Goal: Find specific page/section: Find specific page/section

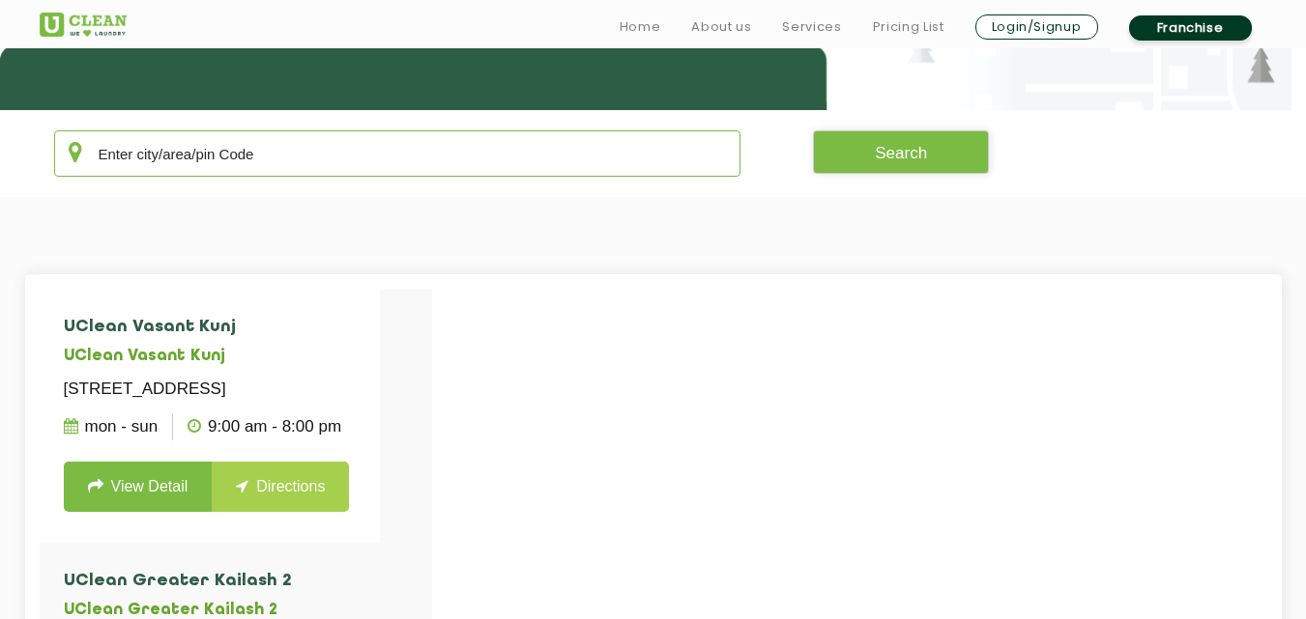
scroll to position [355, 0]
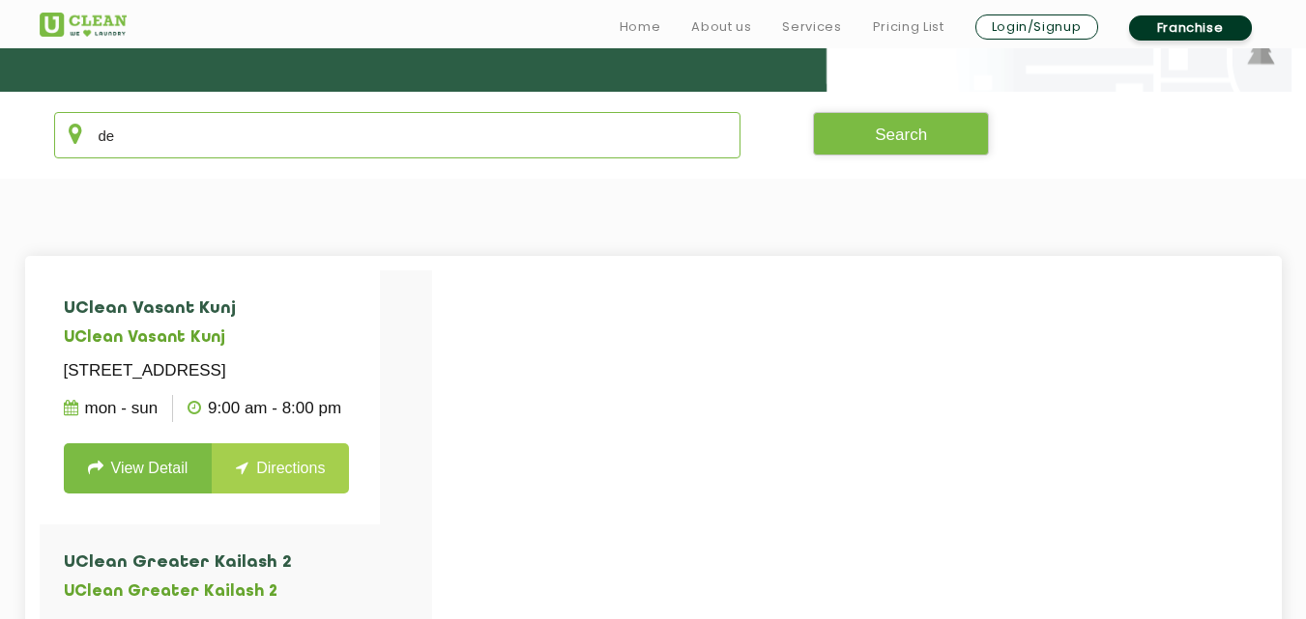
type input "d"
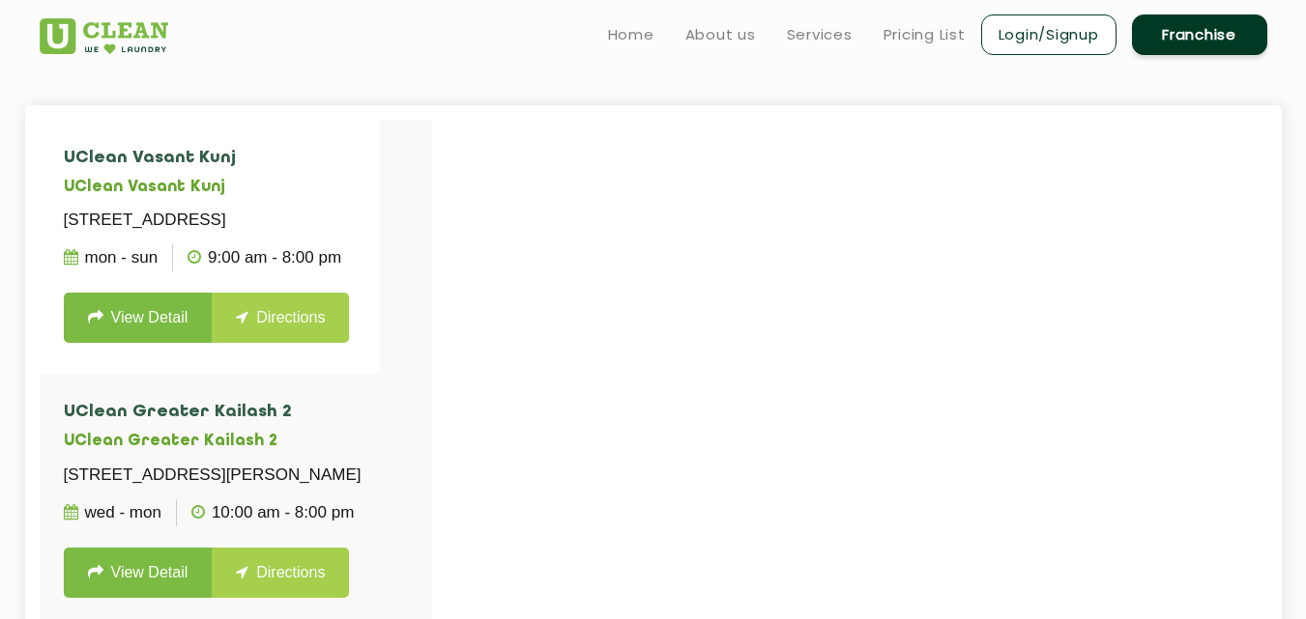
scroll to position [483, 0]
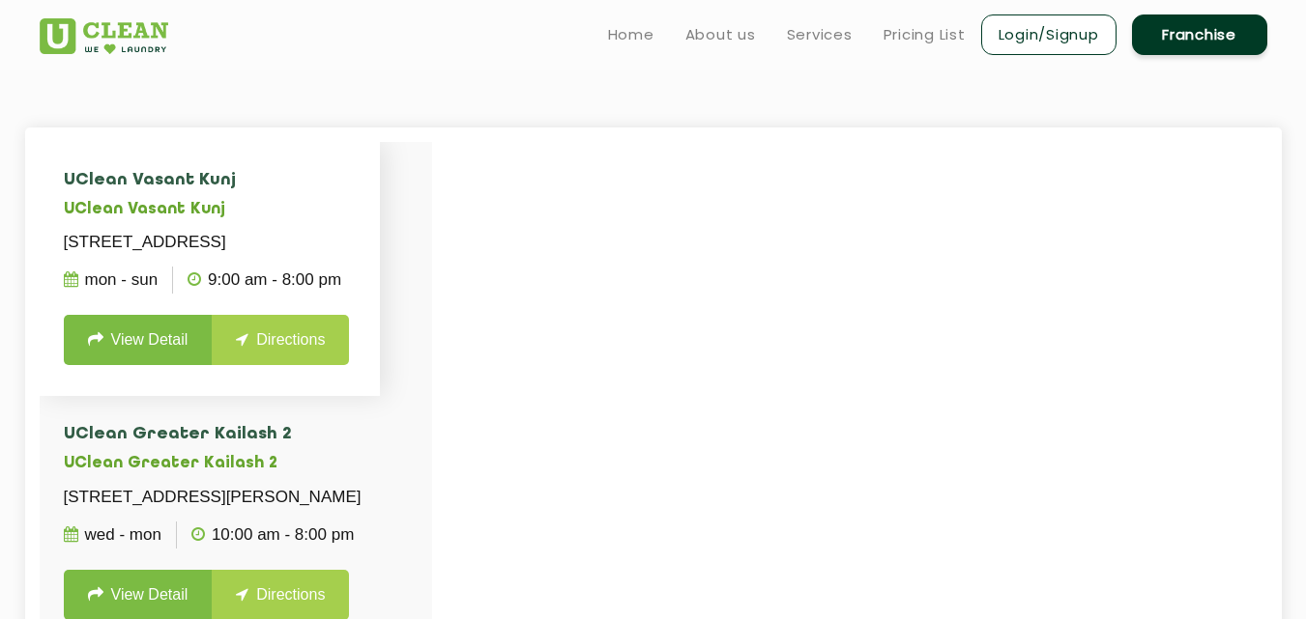
click at [357, 304] on ul "Mon - Sun 9:00 AM - 8:00 PM" at bounding box center [210, 280] width 293 height 48
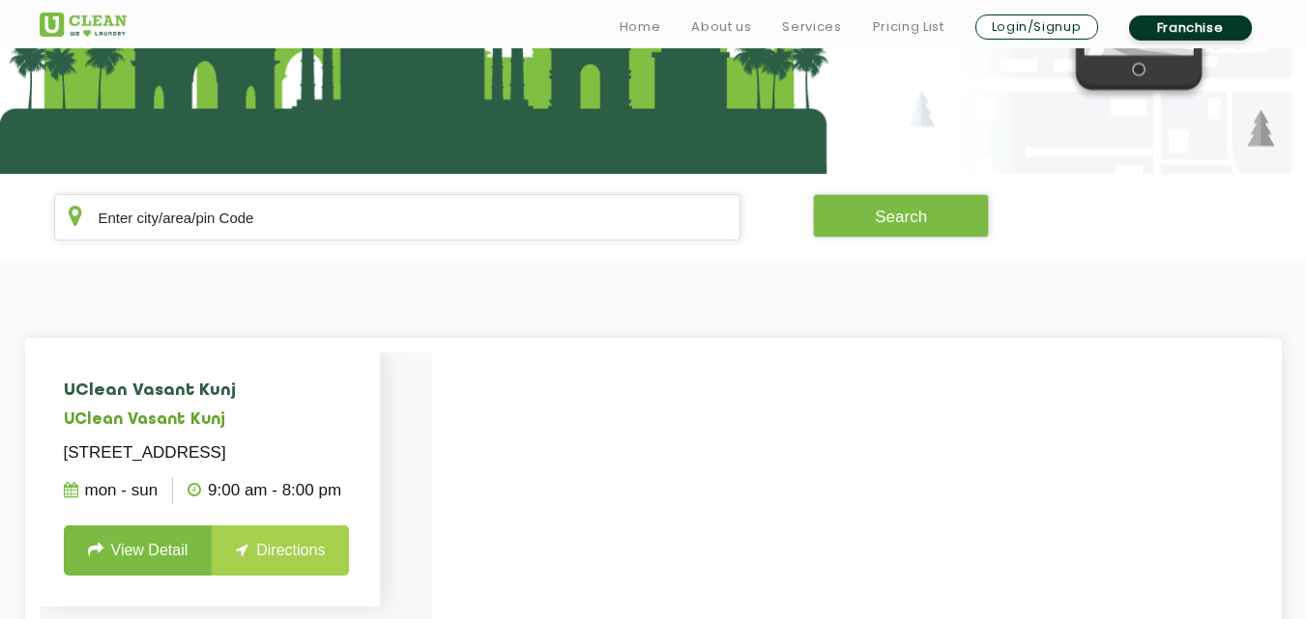
scroll to position [322, 0]
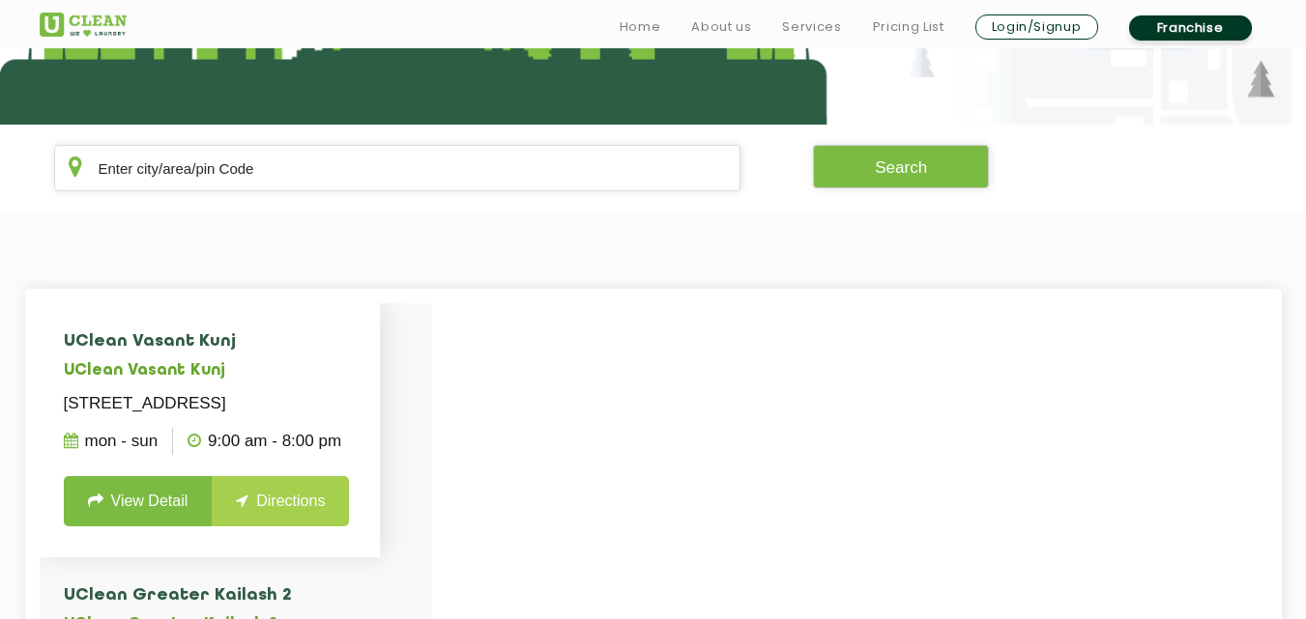
click at [338, 417] on p "[STREET_ADDRESS]" at bounding box center [210, 403] width 293 height 27
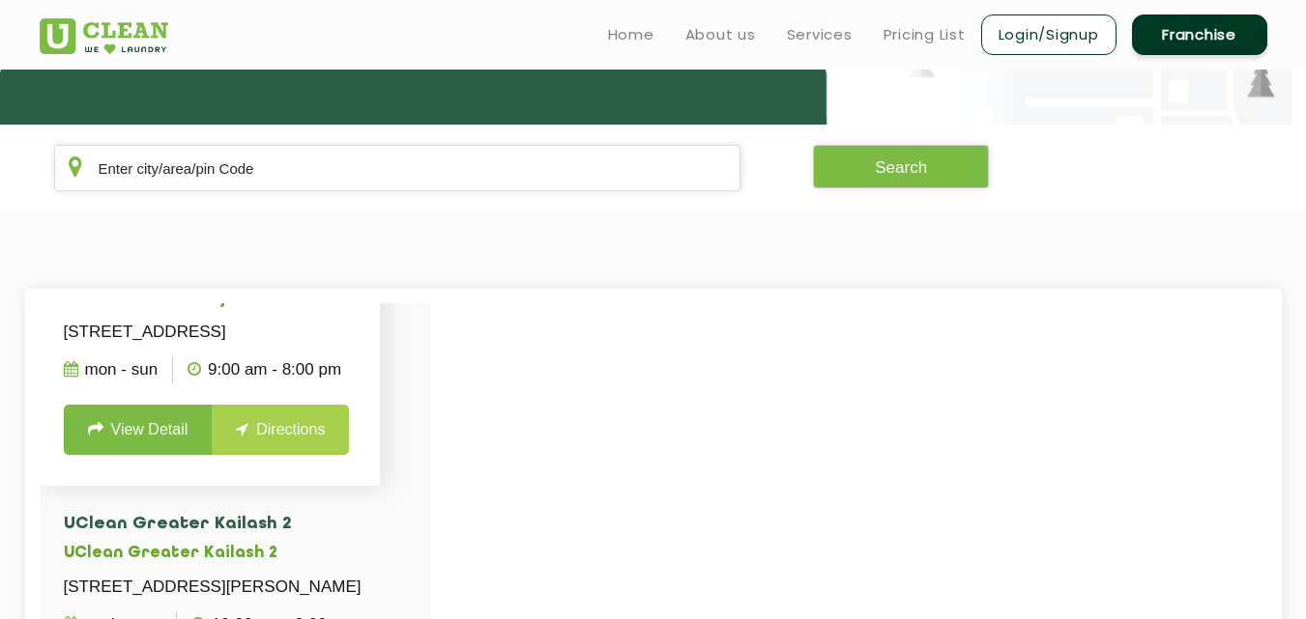
scroll to position [0, 0]
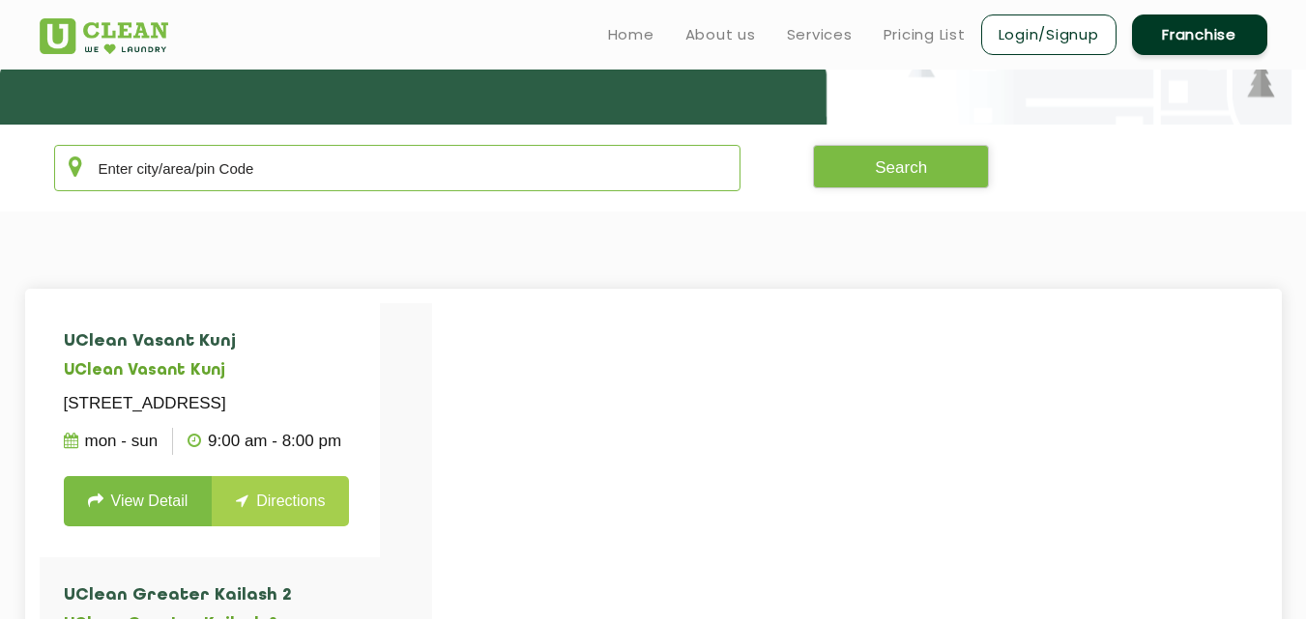
click at [235, 185] on input "text" at bounding box center [397, 168] width 687 height 46
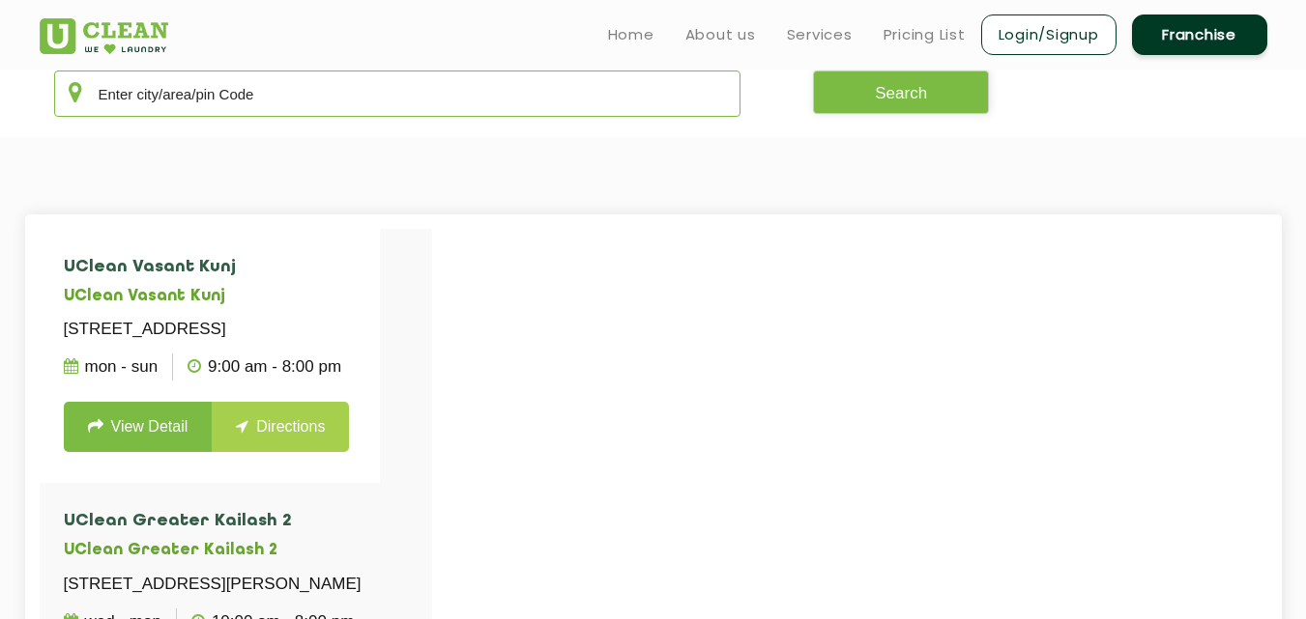
scroll to position [387, 0]
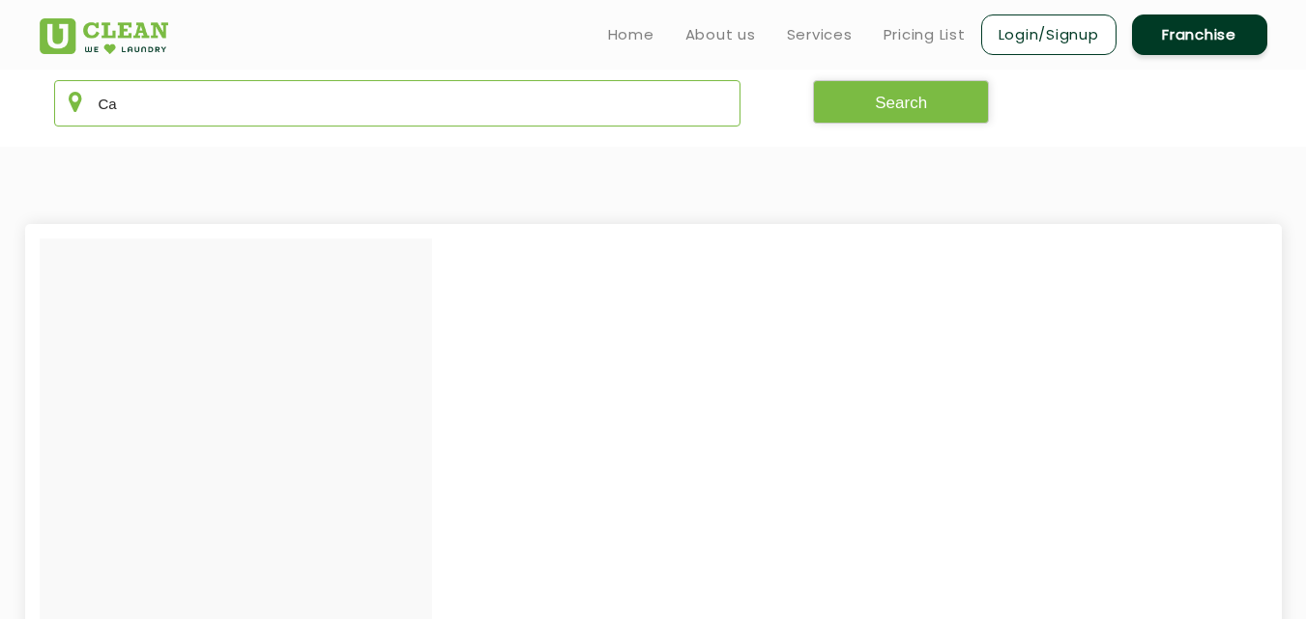
type input "C"
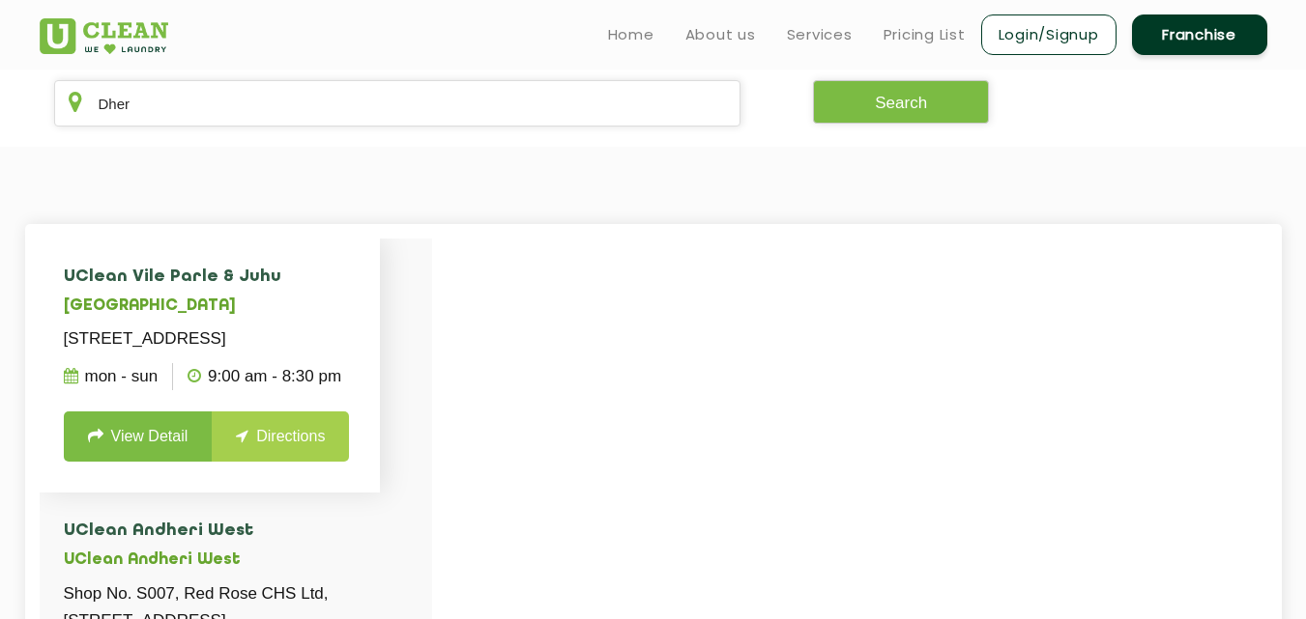
click at [275, 303] on h5 "[GEOGRAPHIC_DATA]" at bounding box center [210, 307] width 293 height 18
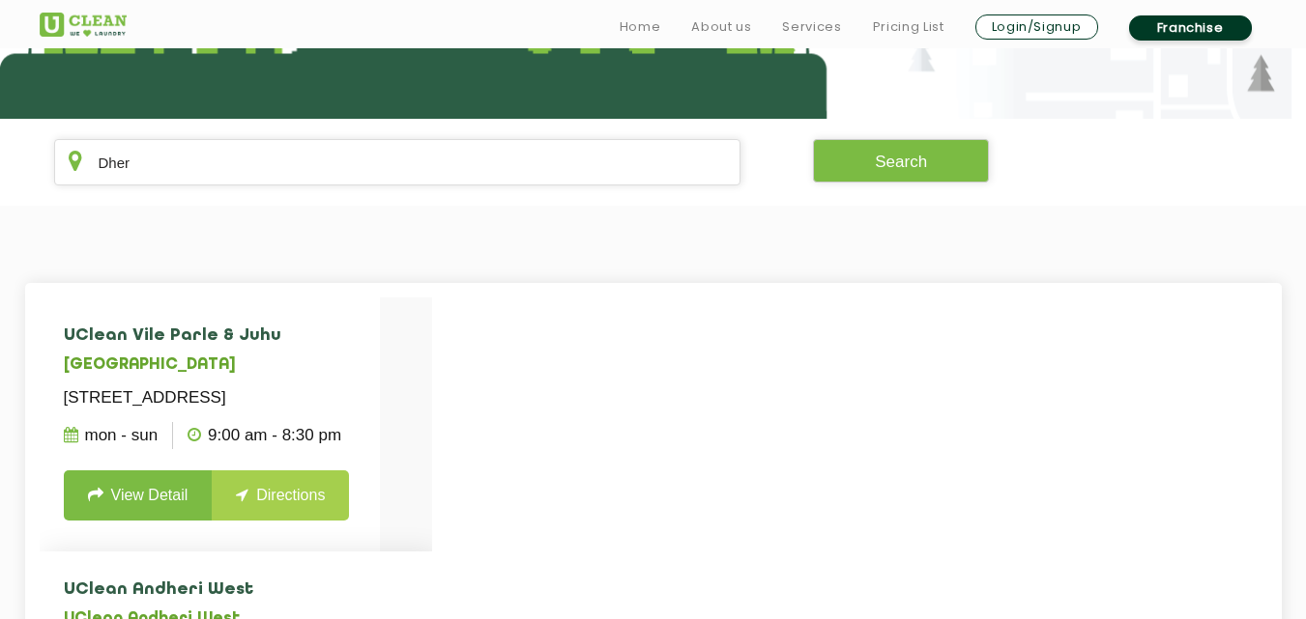
scroll to position [329, 0]
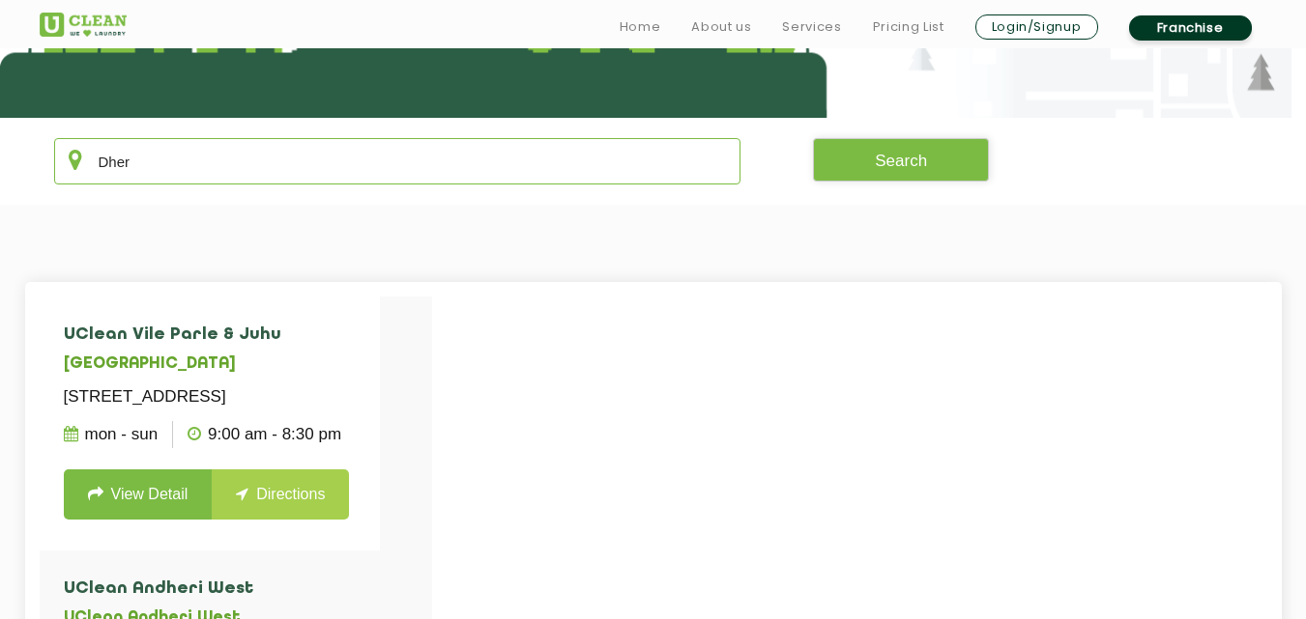
click at [324, 156] on input "Dher" at bounding box center [397, 161] width 687 height 46
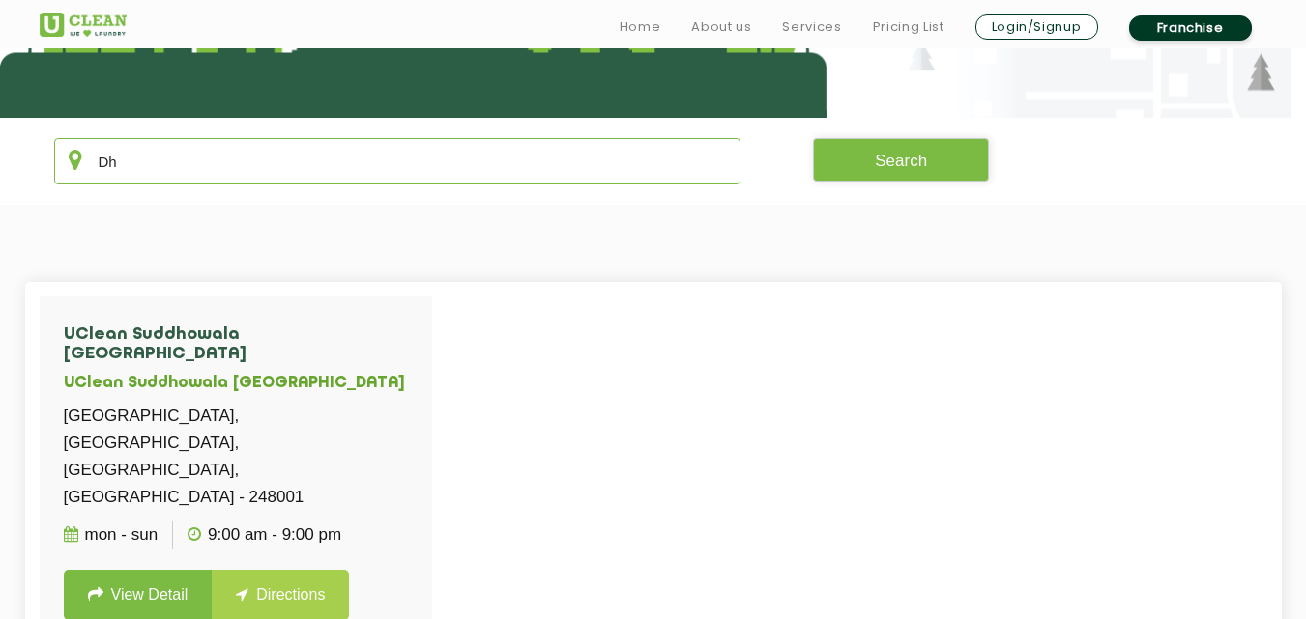
type input "D"
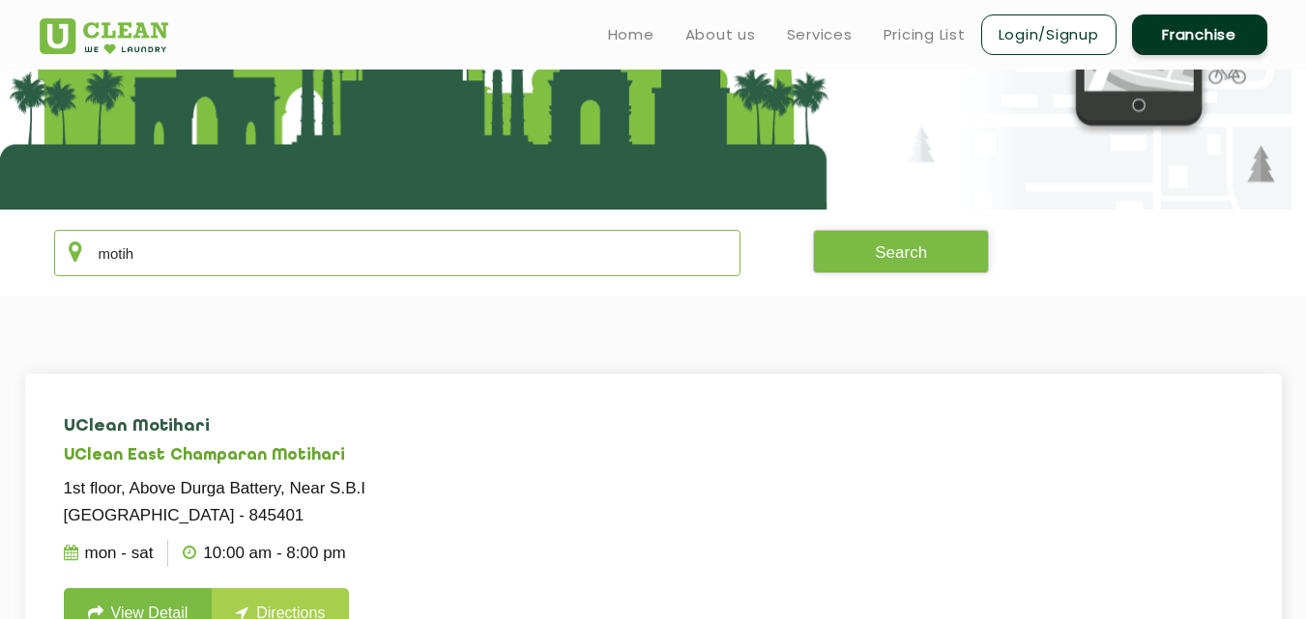
scroll to position [232, 0]
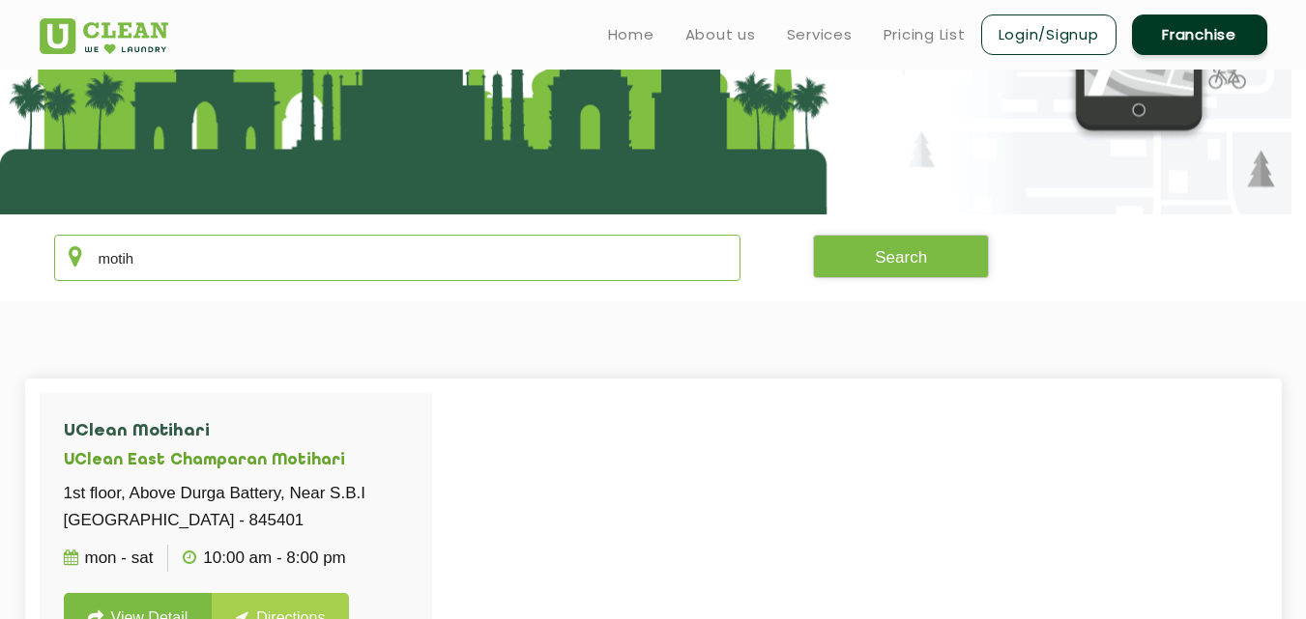
click at [351, 268] on input "motih" at bounding box center [397, 258] width 687 height 46
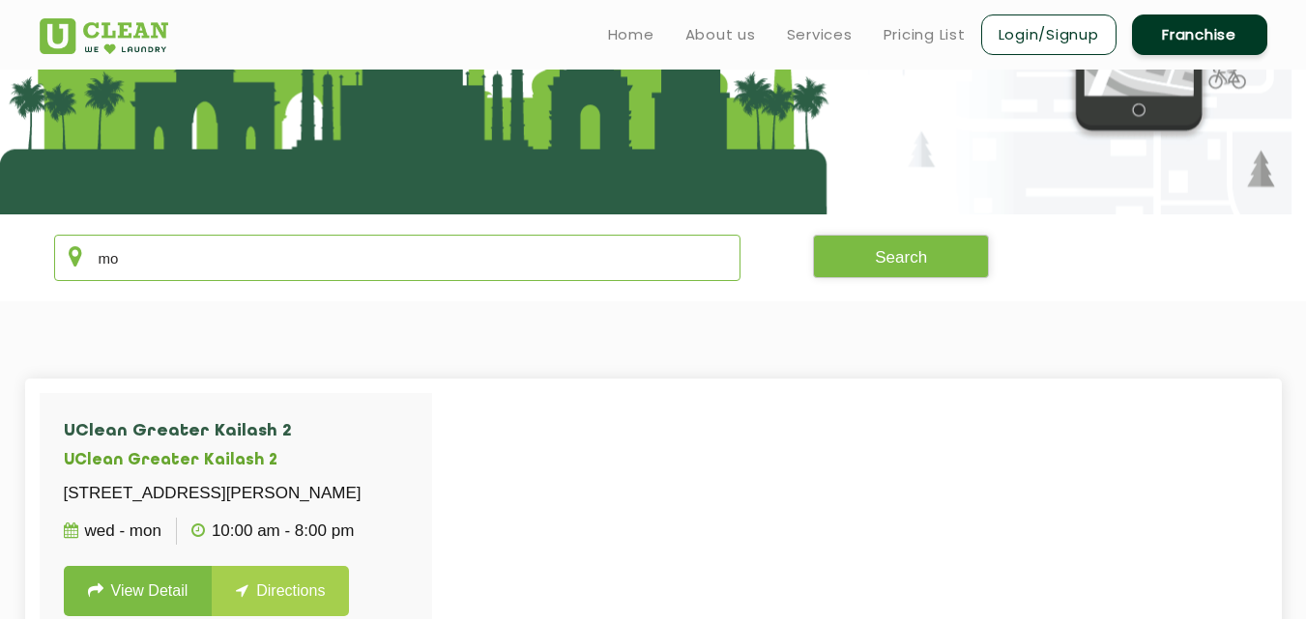
type input "m"
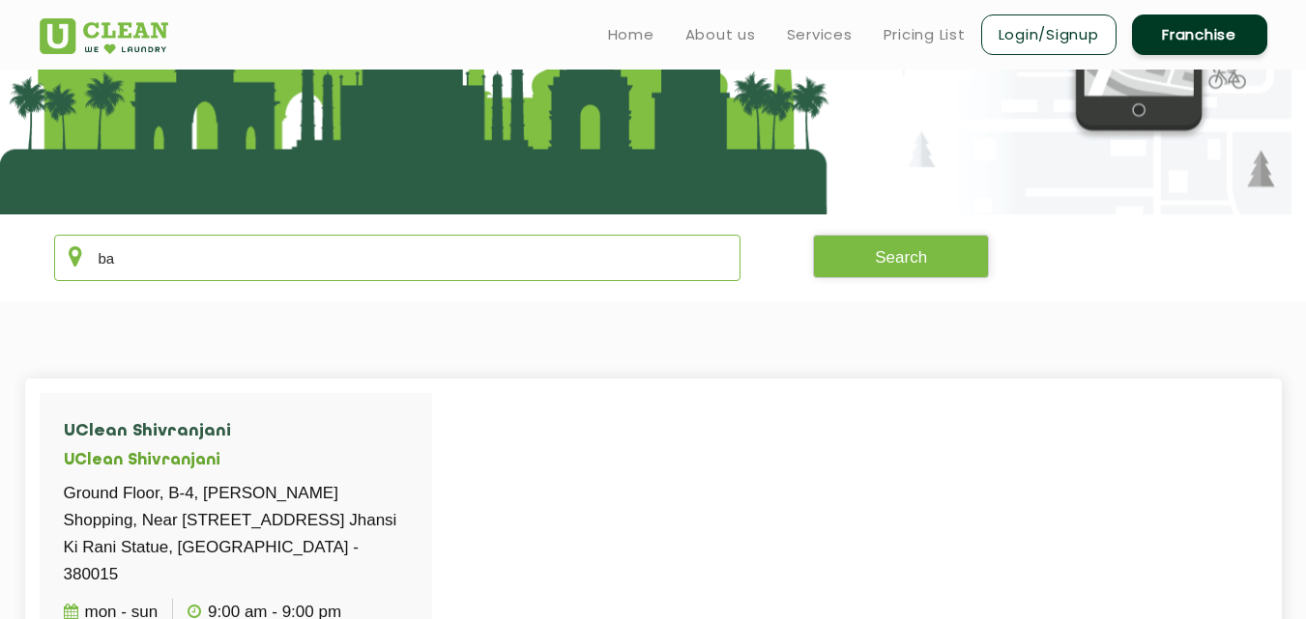
type input "b"
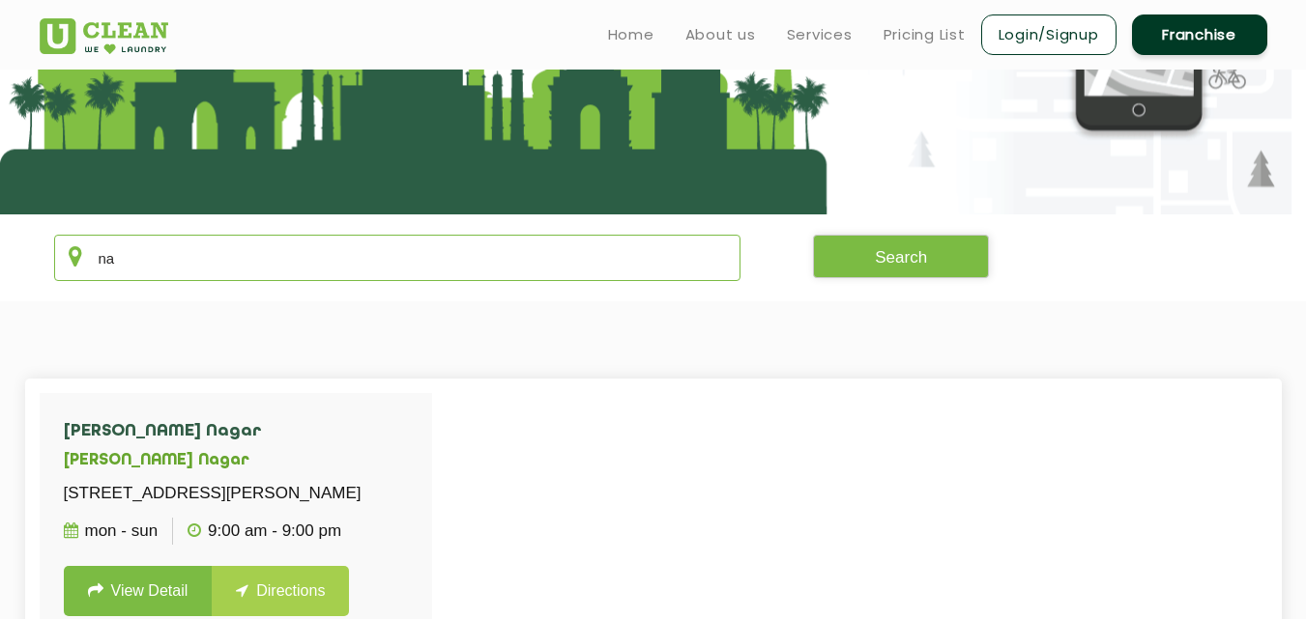
type input "n"
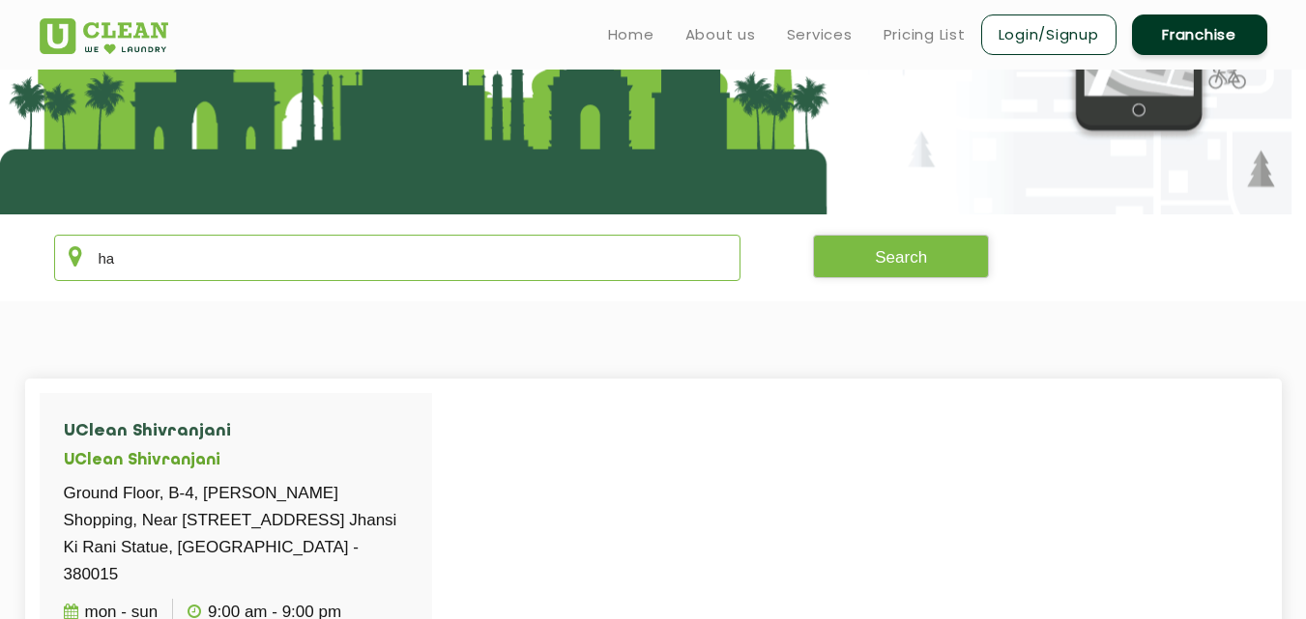
type input "h"
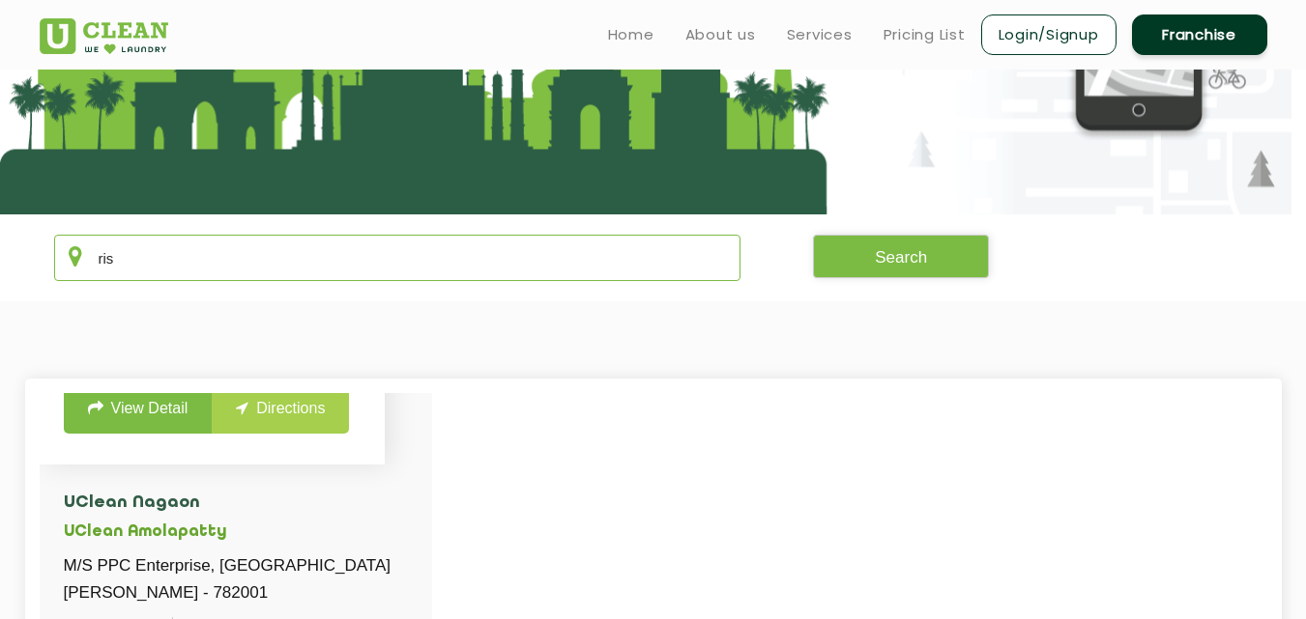
scroll to position [206, 0]
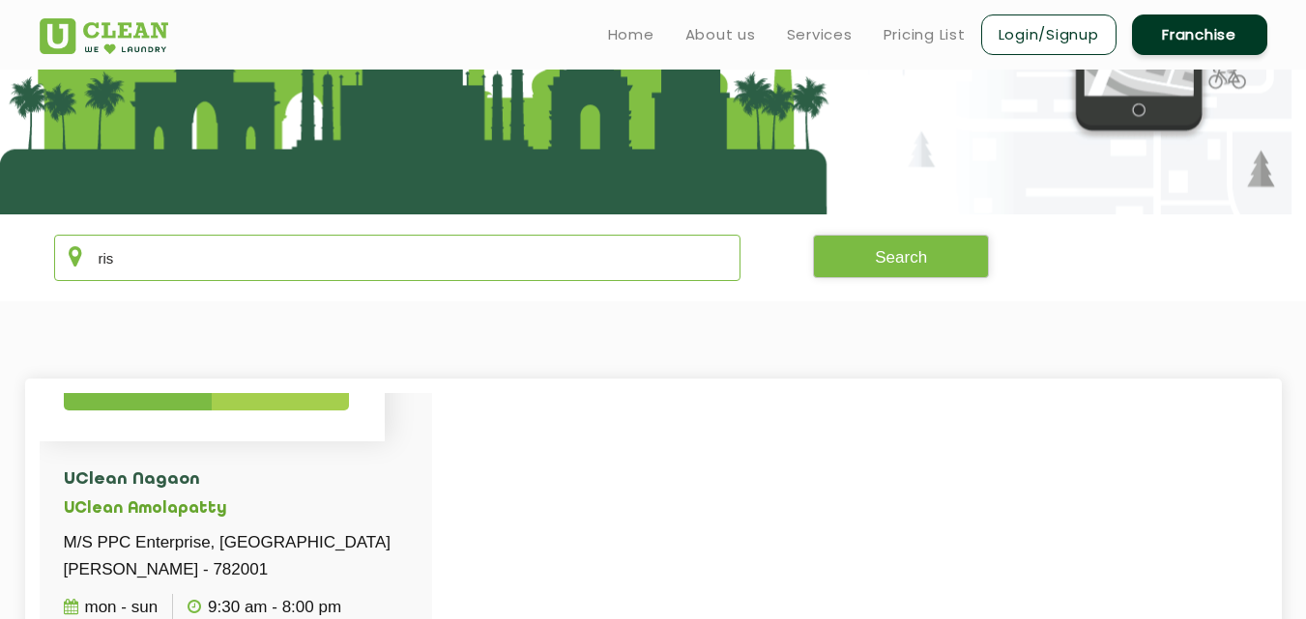
type input "ris"
click at [184, 411] on link "View Detail" at bounding box center [138, 385] width 149 height 50
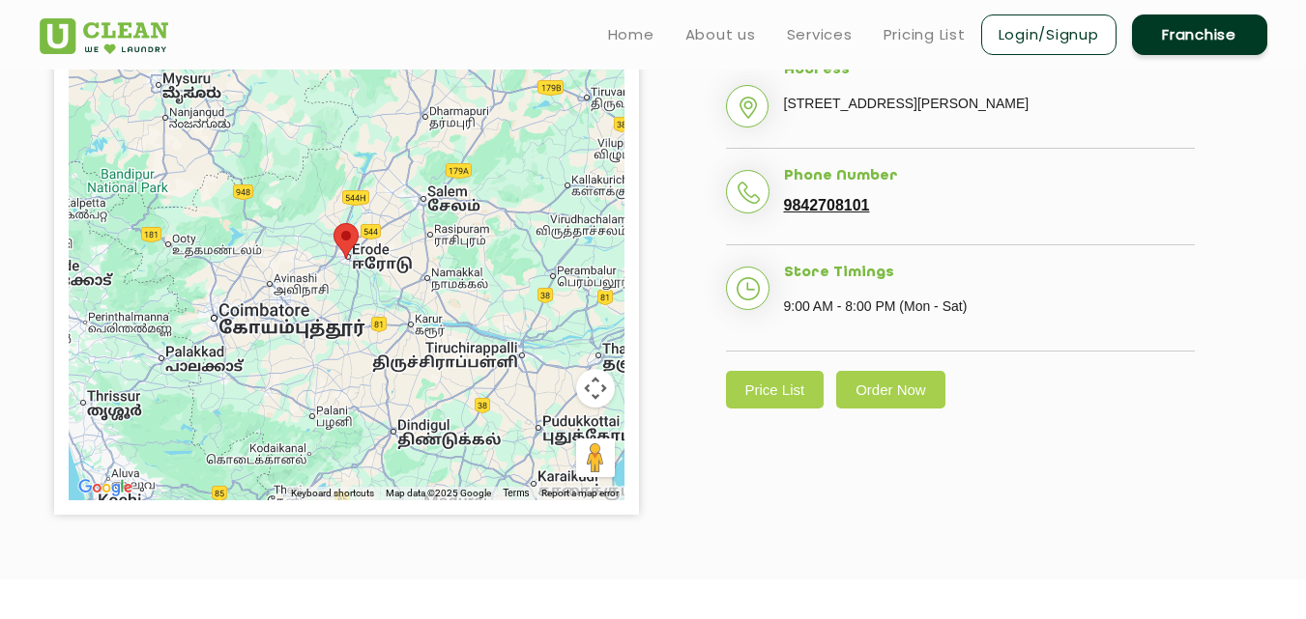
scroll to position [483, 0]
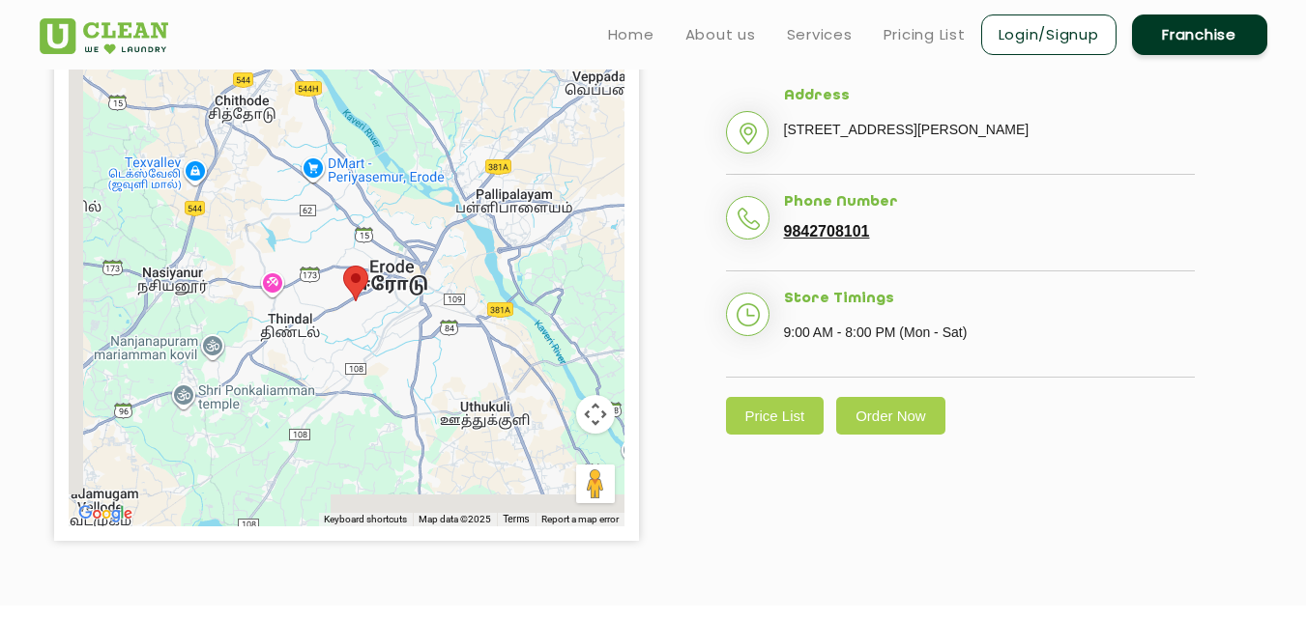
drag, startPoint x: 346, startPoint y: 340, endPoint x: 375, endPoint y: 257, distance: 88.0
click at [375, 257] on div at bounding box center [347, 284] width 556 height 483
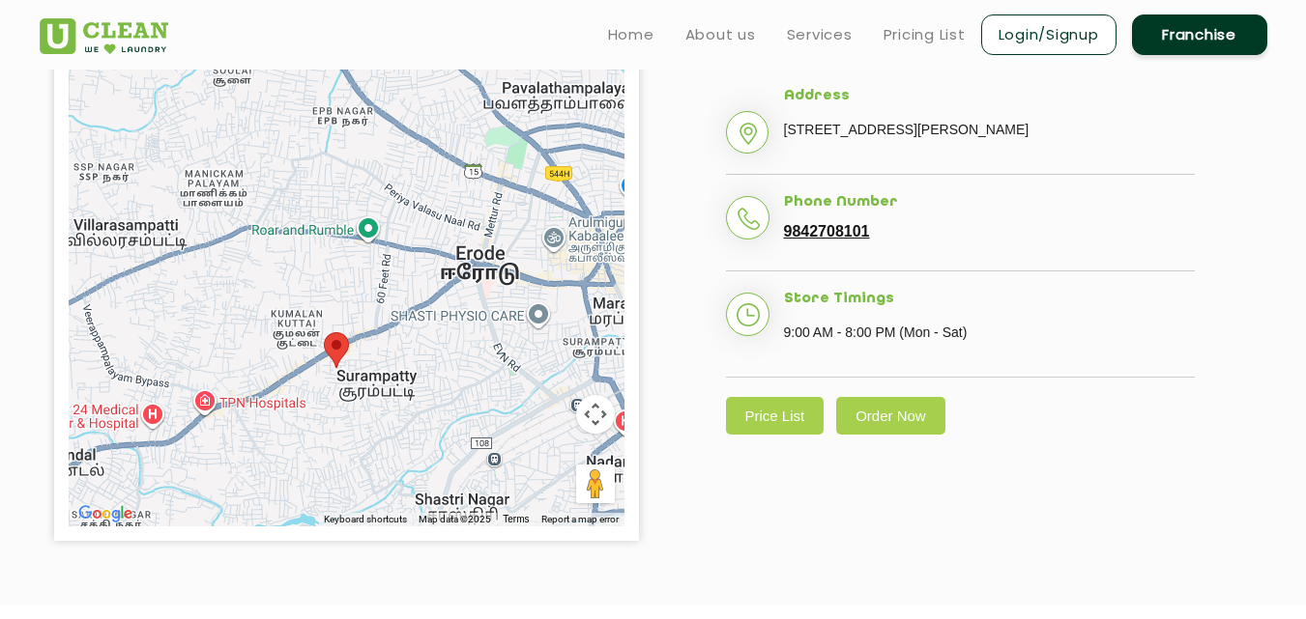
drag, startPoint x: 347, startPoint y: 344, endPoint x: 384, endPoint y: 277, distance: 76.1
click at [384, 277] on div at bounding box center [347, 284] width 556 height 483
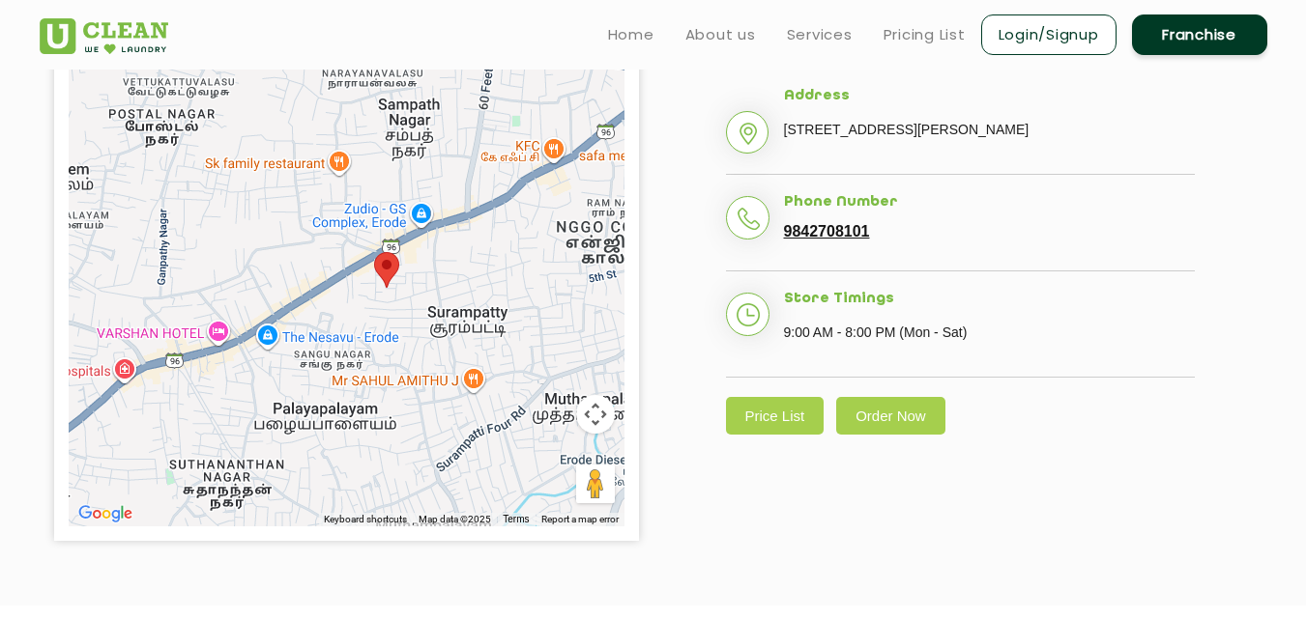
drag, startPoint x: 383, startPoint y: 278, endPoint x: 485, endPoint y: 96, distance: 209.4
click at [485, 96] on div at bounding box center [347, 284] width 556 height 483
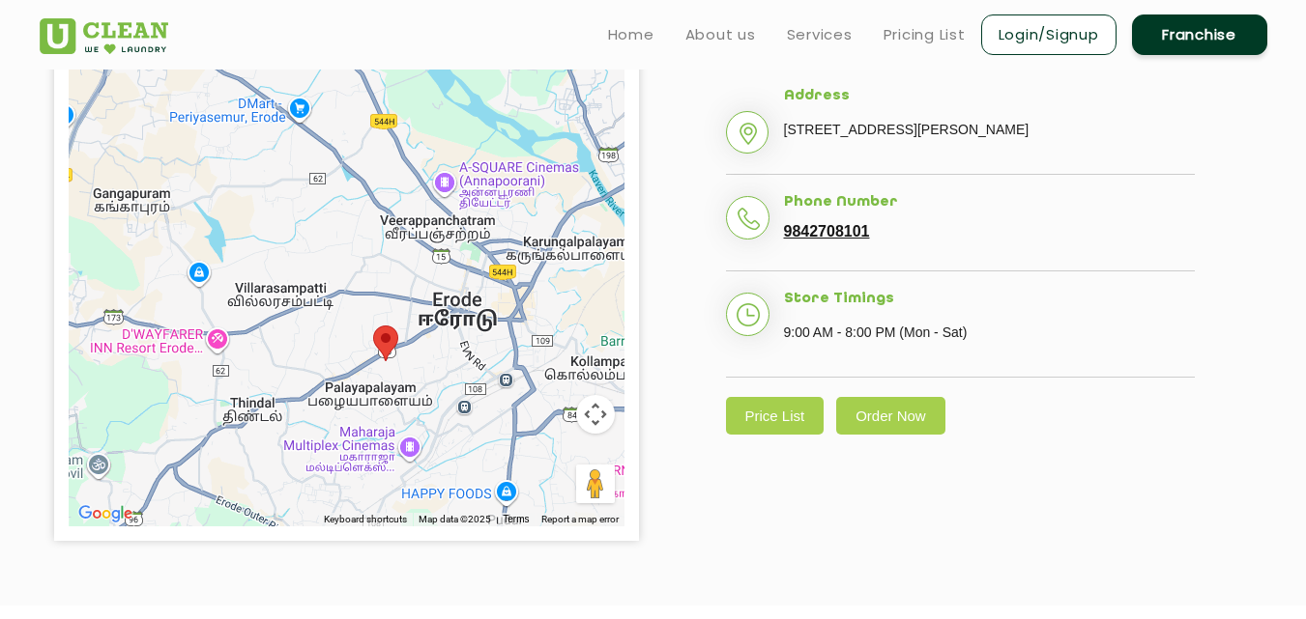
click at [394, 359] on img at bounding box center [385, 344] width 25 height 36
click at [388, 359] on img at bounding box center [385, 344] width 25 height 36
click at [388, 358] on img at bounding box center [385, 344] width 25 height 36
click at [373, 326] on area at bounding box center [373, 326] width 0 height 0
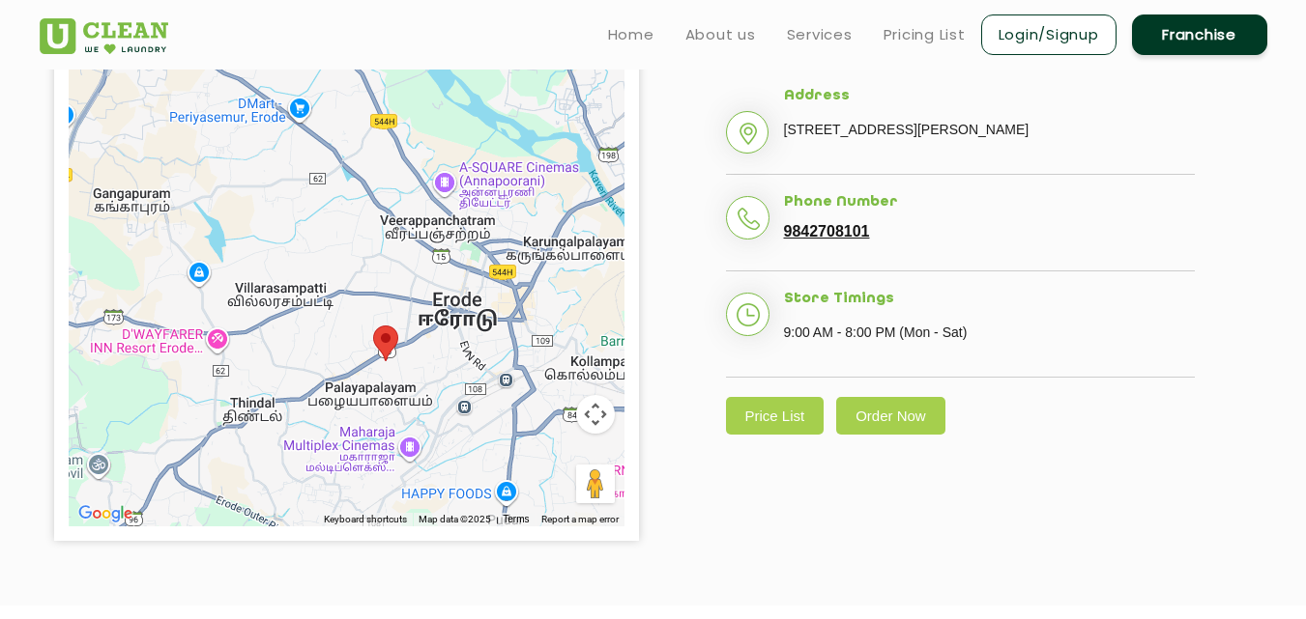
click at [373, 326] on area at bounding box center [373, 326] width 0 height 0
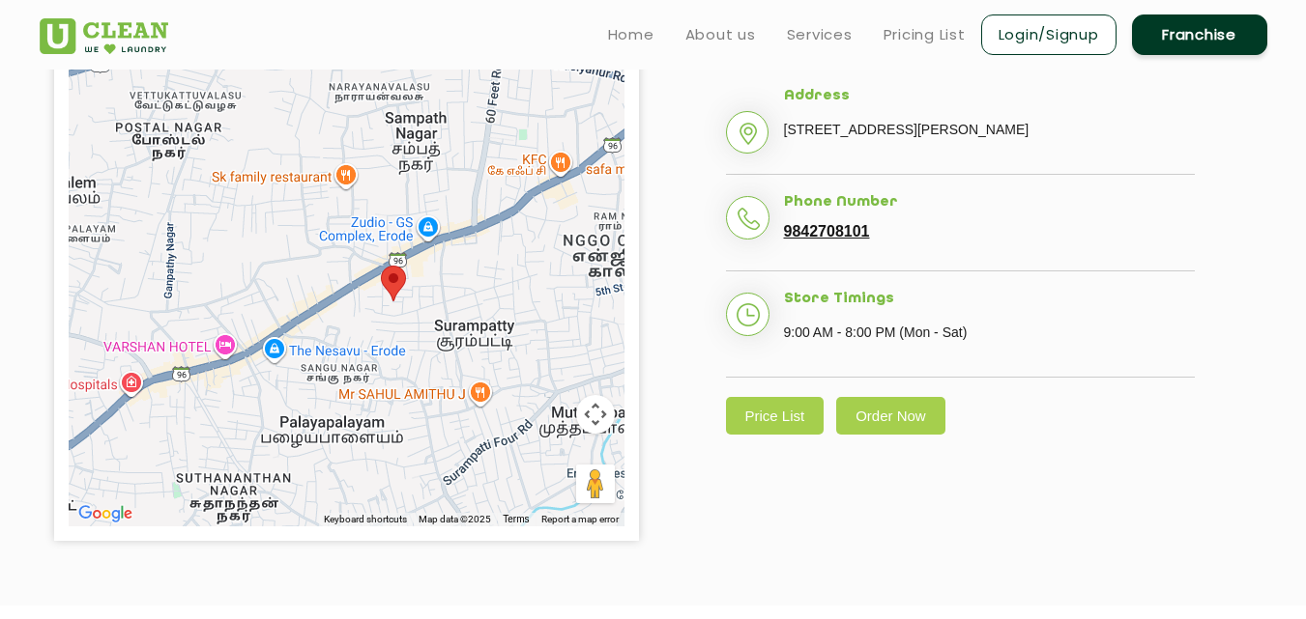
drag, startPoint x: 388, startPoint y: 338, endPoint x: 408, endPoint y: 207, distance: 132.8
click at [408, 207] on div at bounding box center [347, 284] width 556 height 483
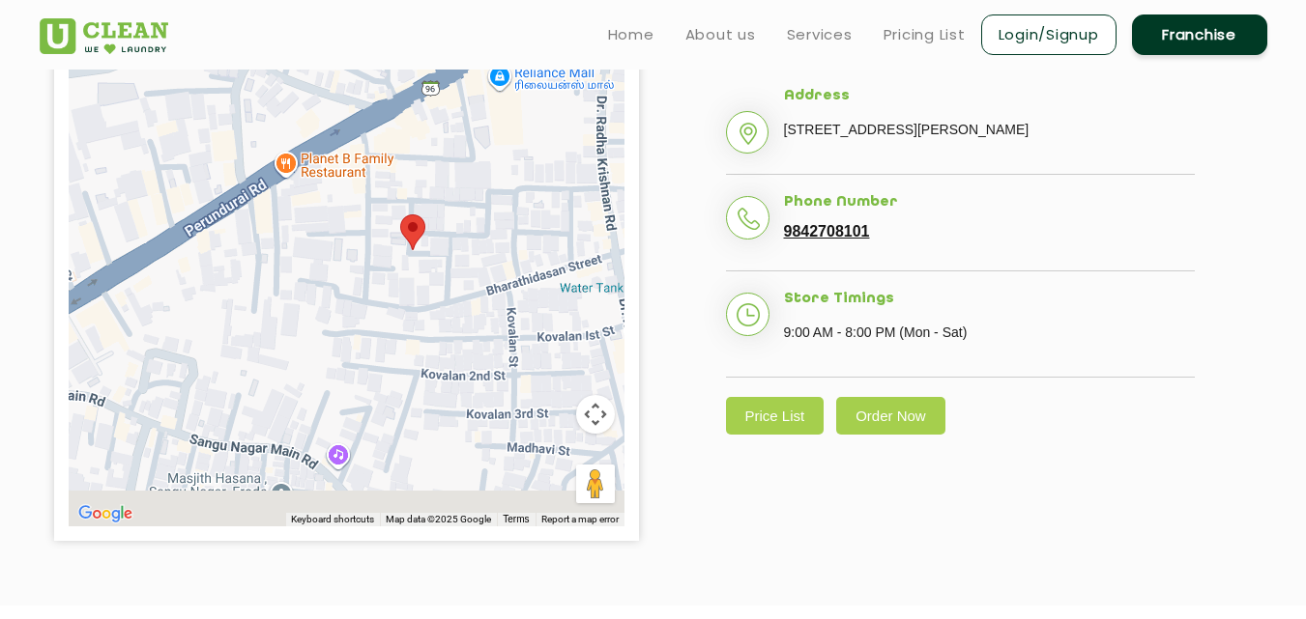
drag, startPoint x: 411, startPoint y: 253, endPoint x: 470, endPoint y: 122, distance: 144.0
click at [470, 122] on div at bounding box center [347, 284] width 556 height 483
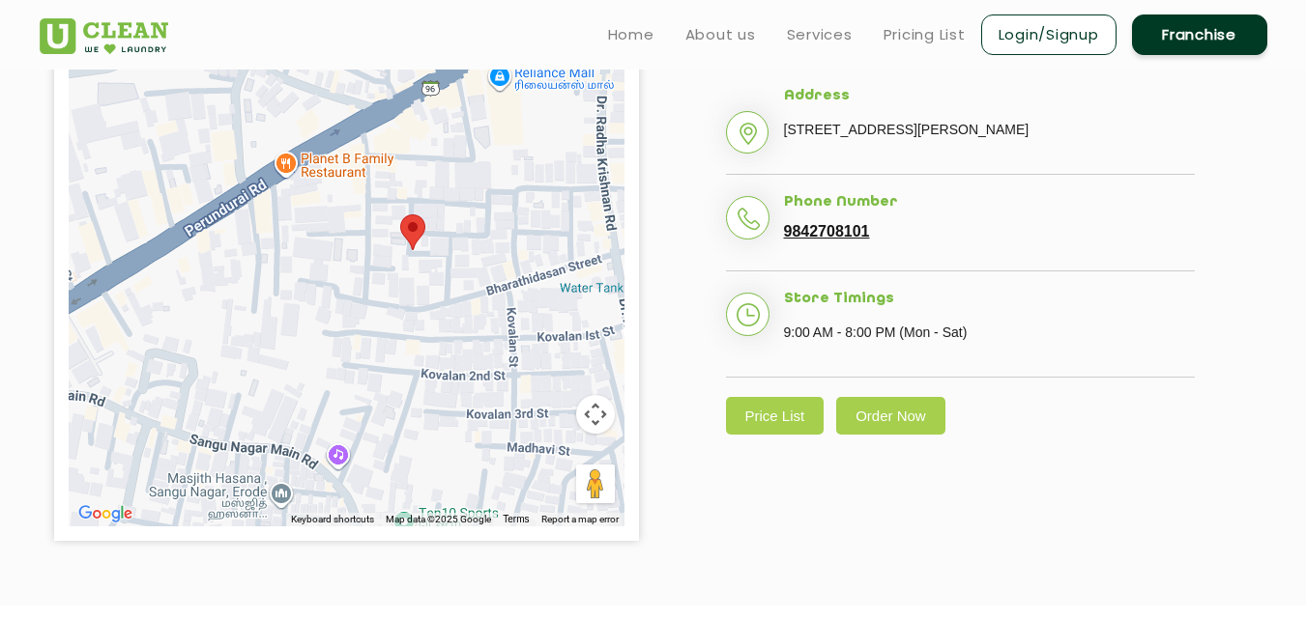
click at [400, 215] on area at bounding box center [400, 215] width 0 height 0
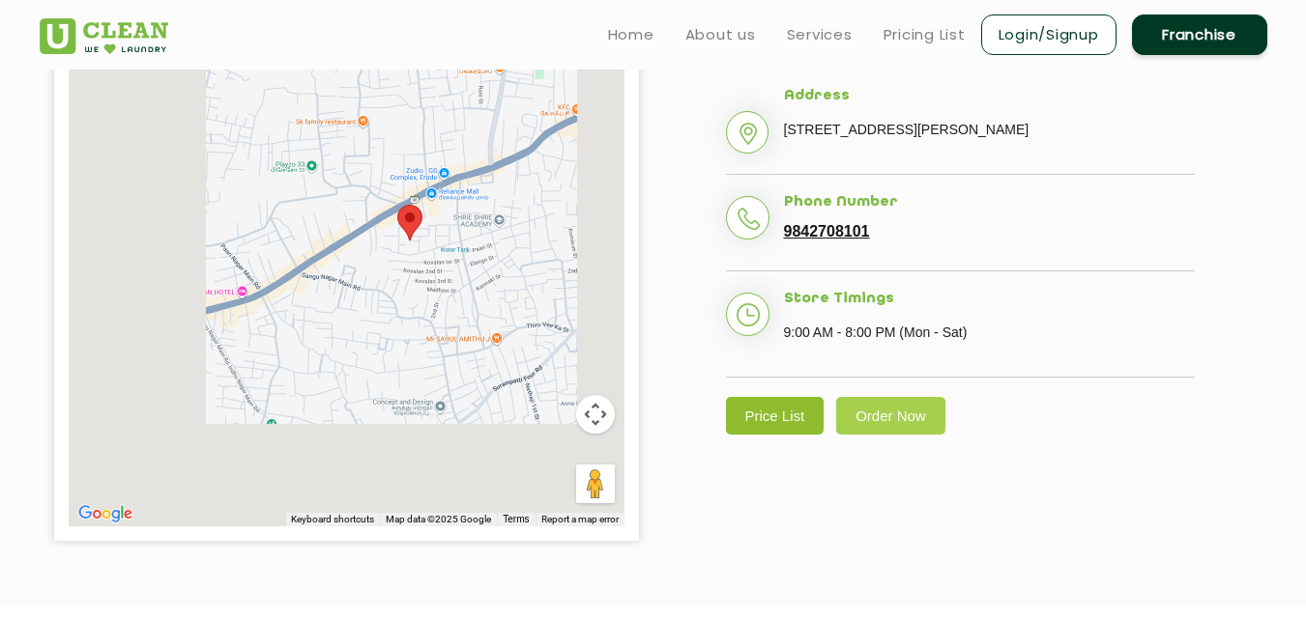
click at [782, 411] on link "Price List" at bounding box center [775, 416] width 99 height 38
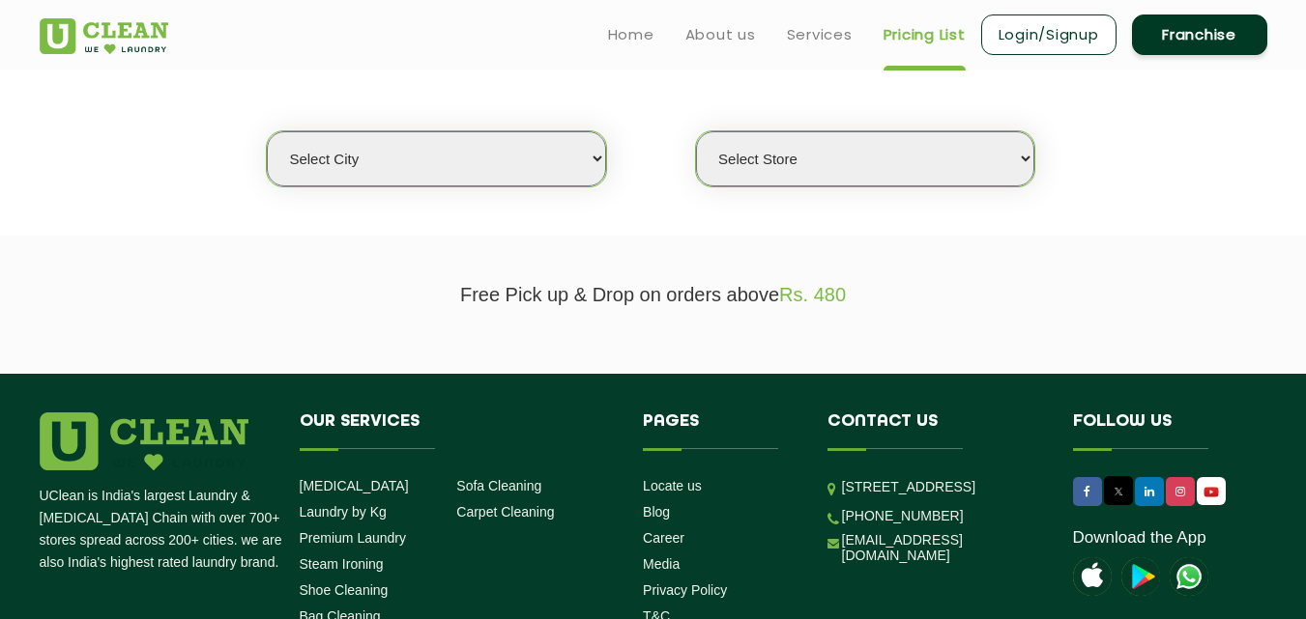
scroll to position [451, 0]
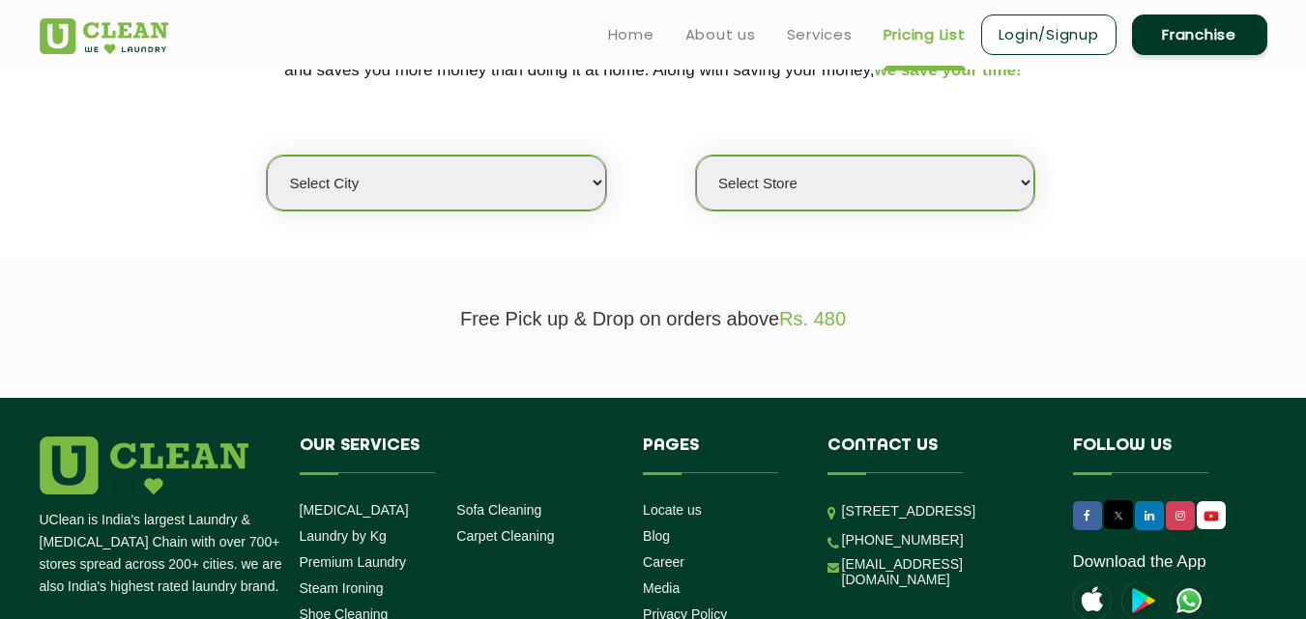
click at [350, 170] on select "Select city" at bounding box center [436, 183] width 338 height 55
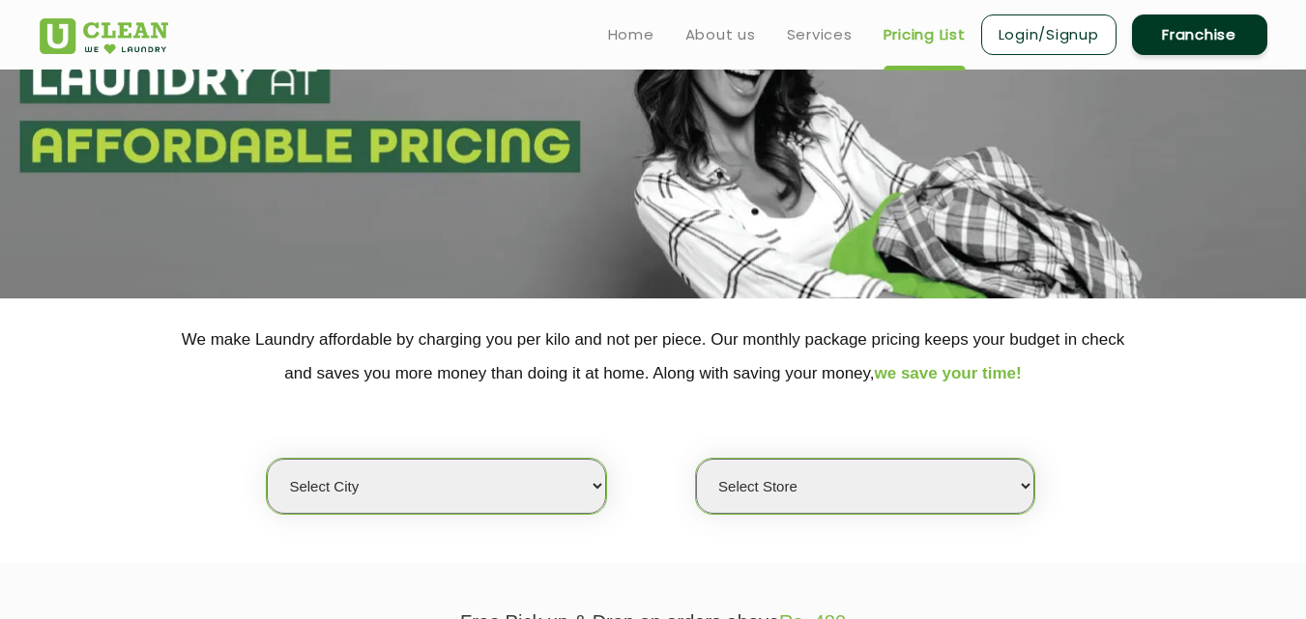
scroll to position [39, 0]
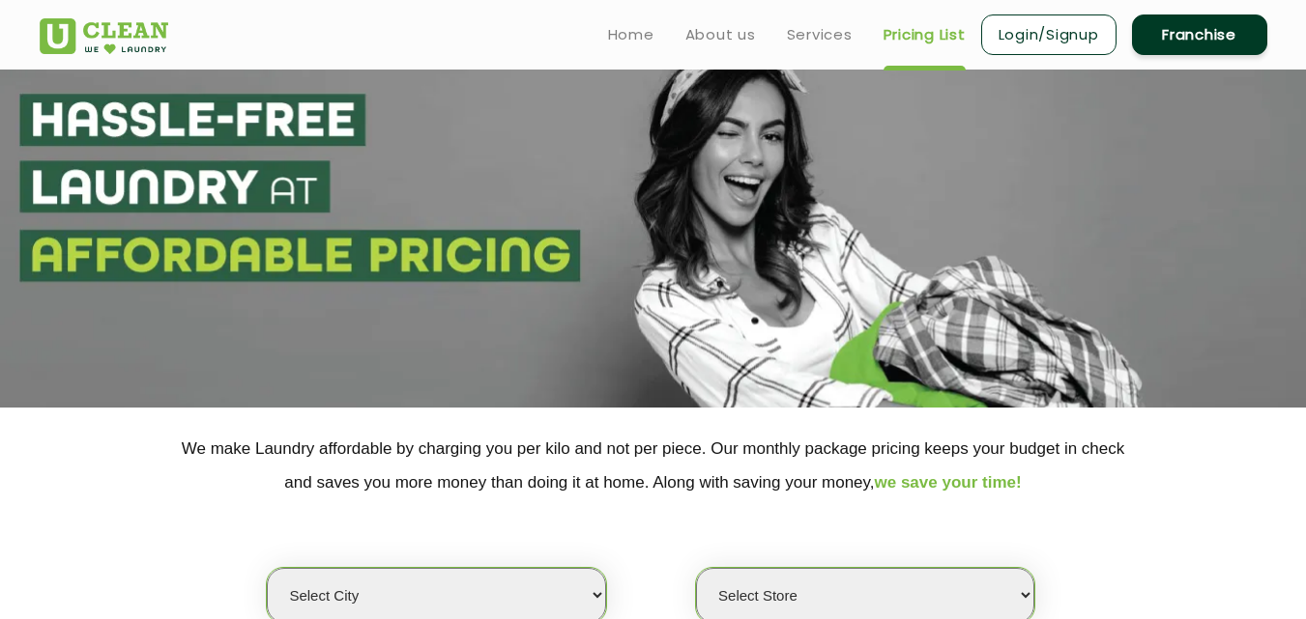
select select "0"
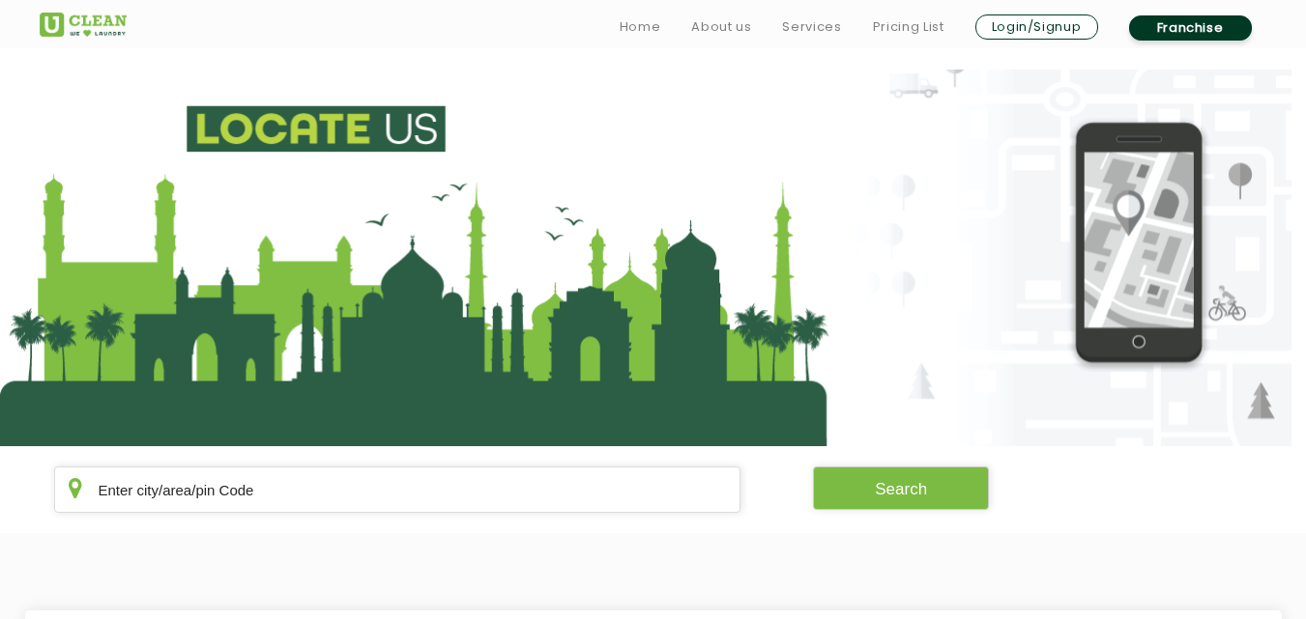
scroll to position [232, 0]
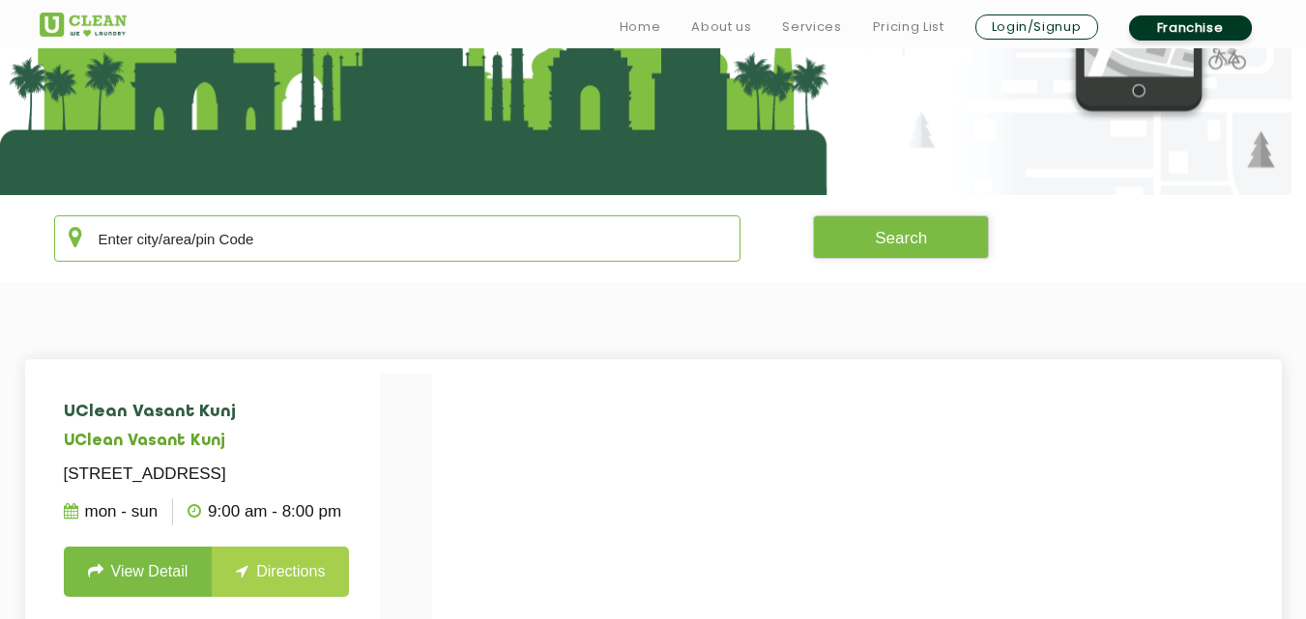
click at [515, 258] on input "text" at bounding box center [397, 238] width 687 height 46
type input "k"
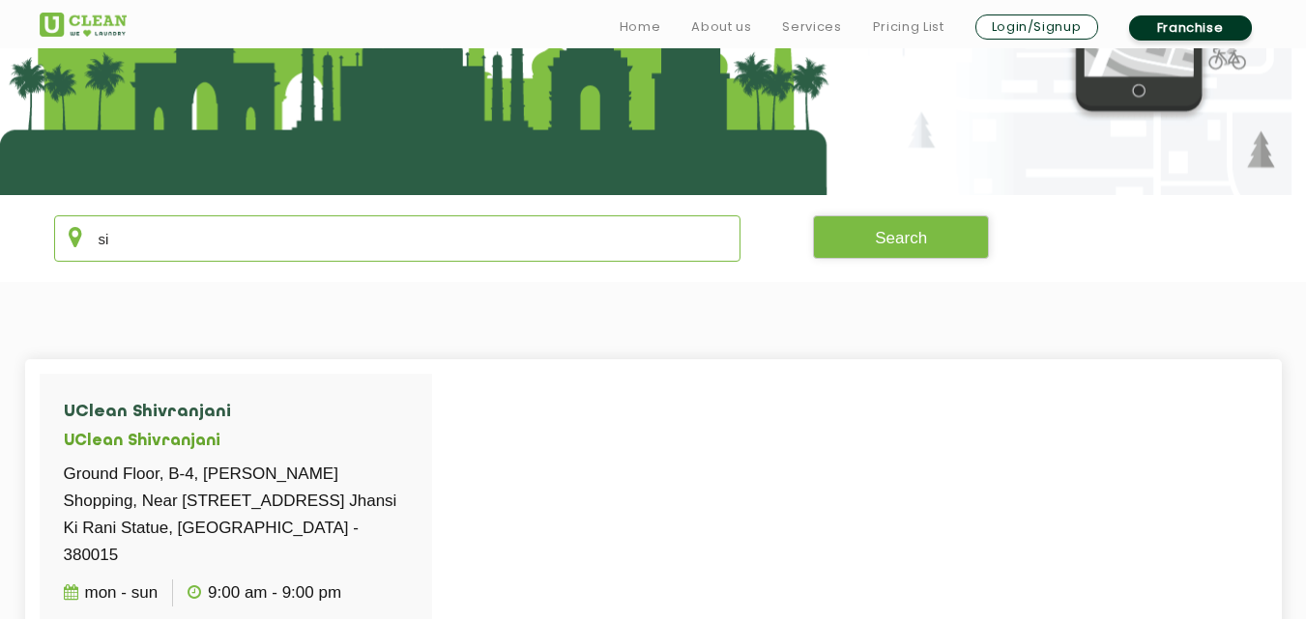
type input "s"
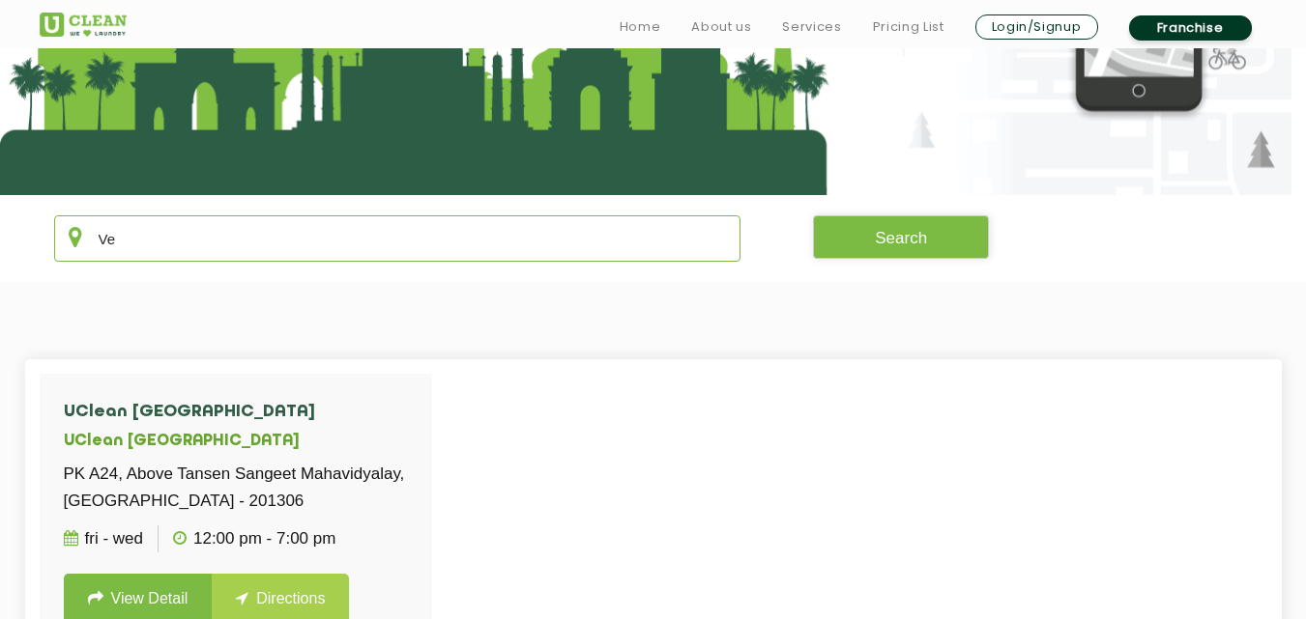
type input "V"
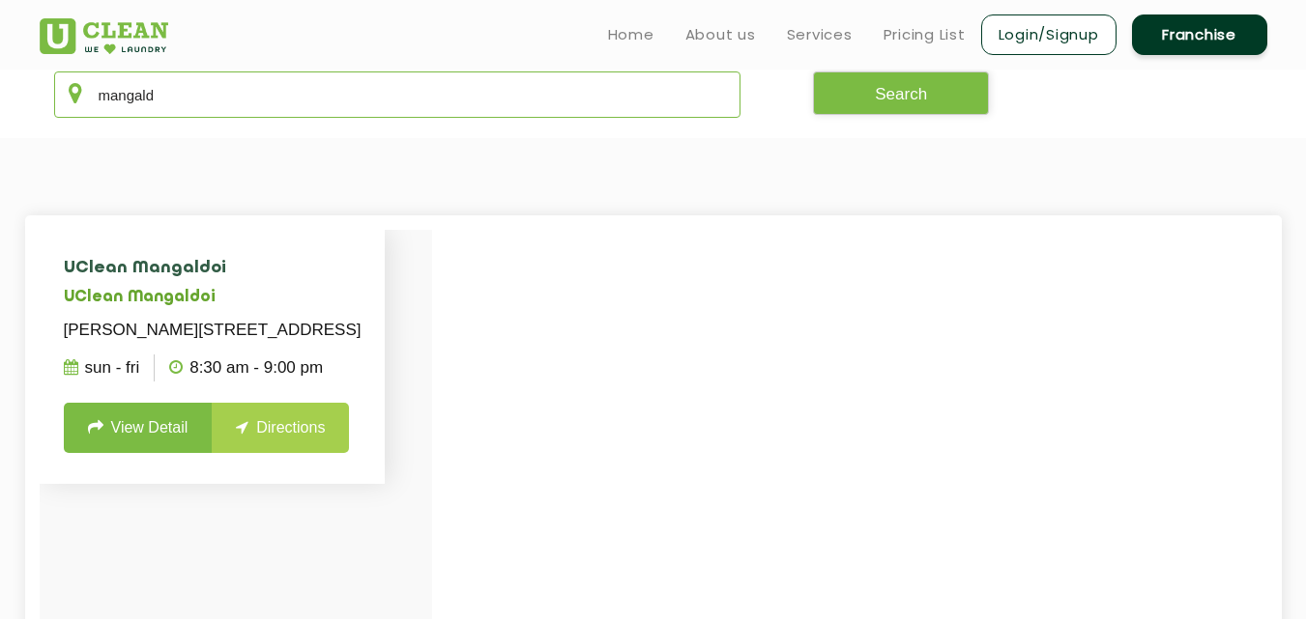
scroll to position [367, 0]
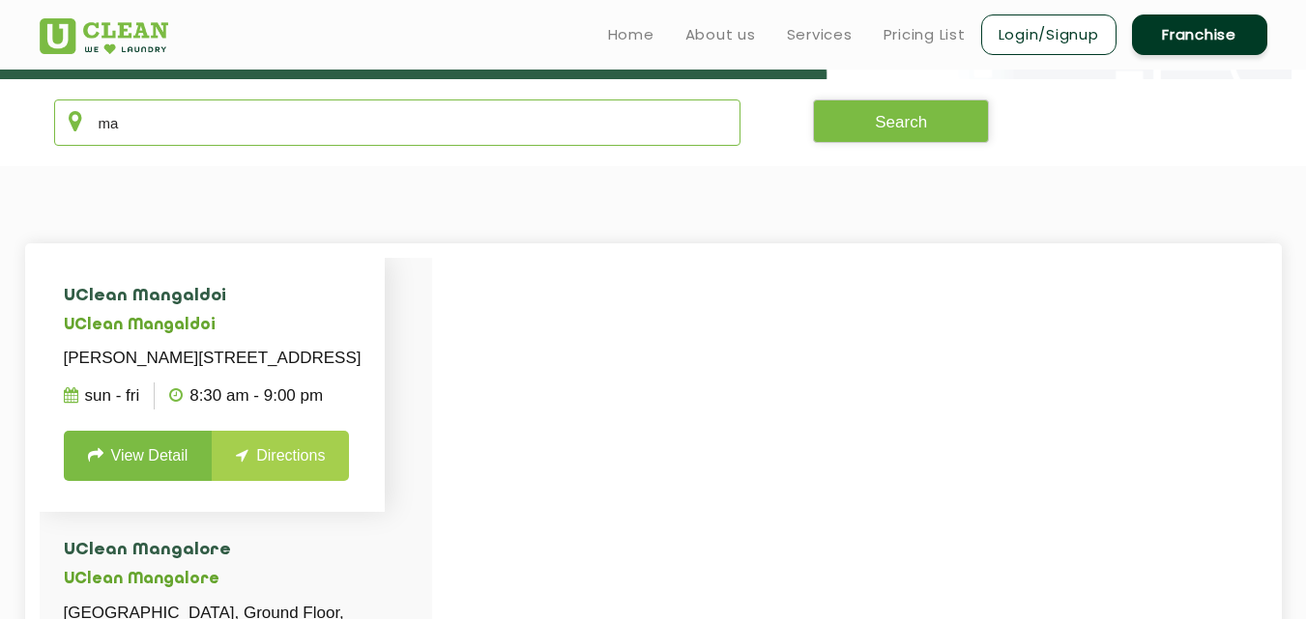
type input "m"
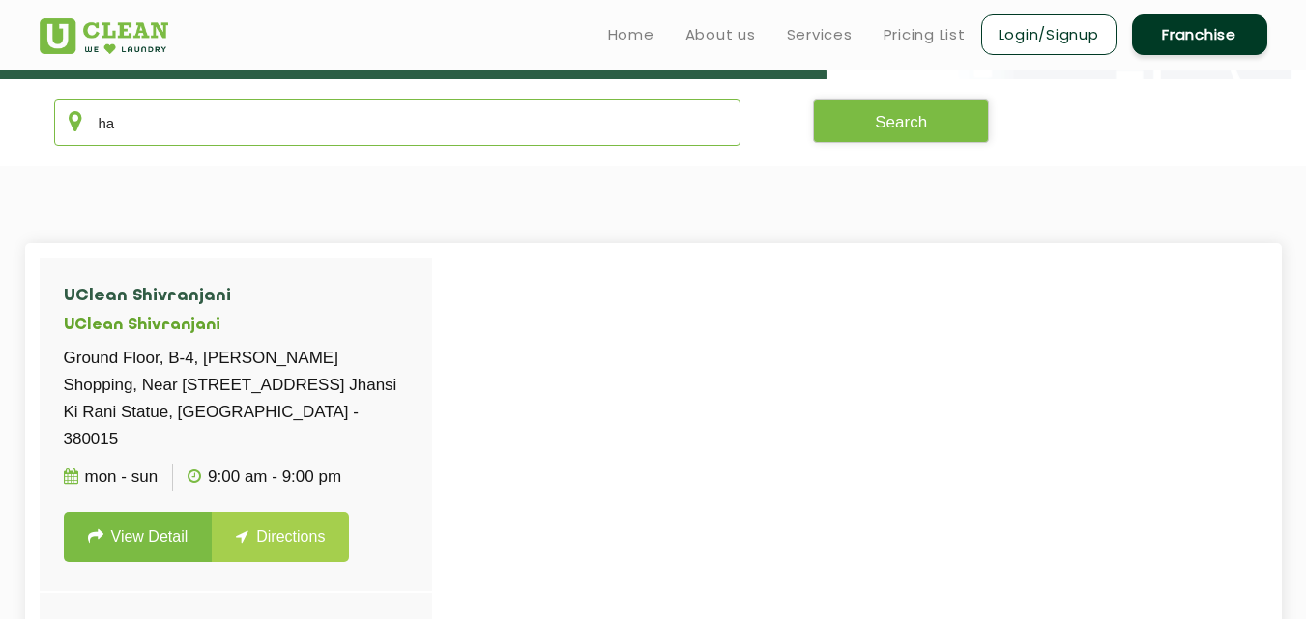
type input "h"
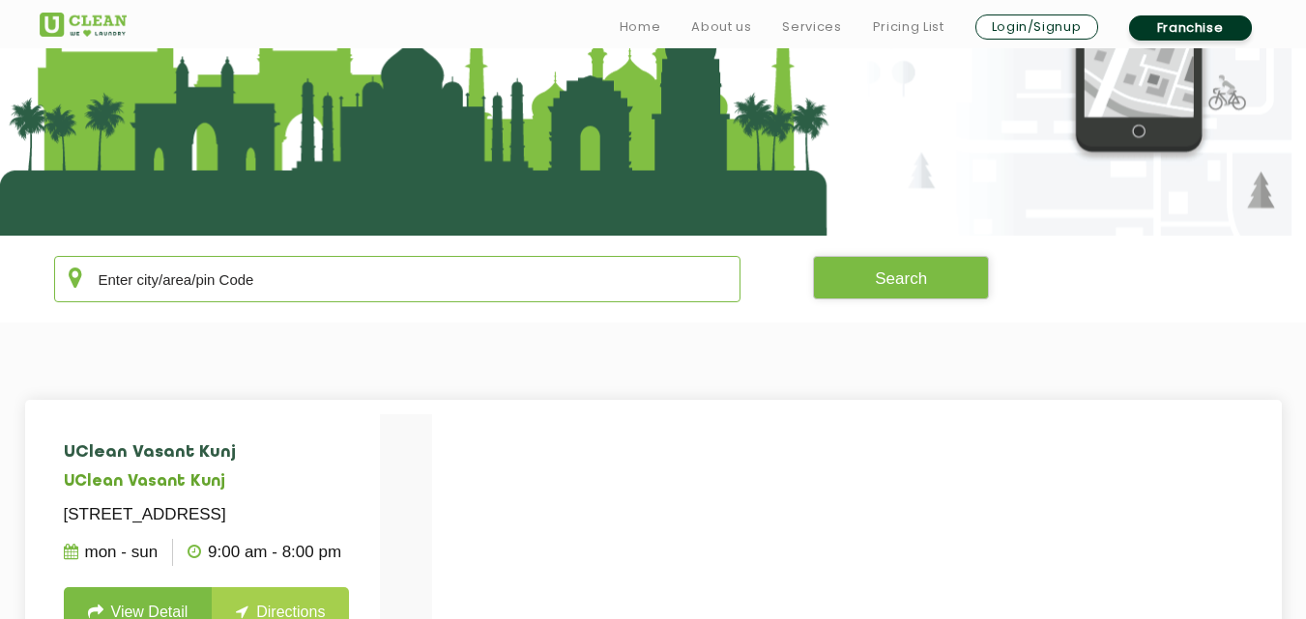
scroll to position [213, 0]
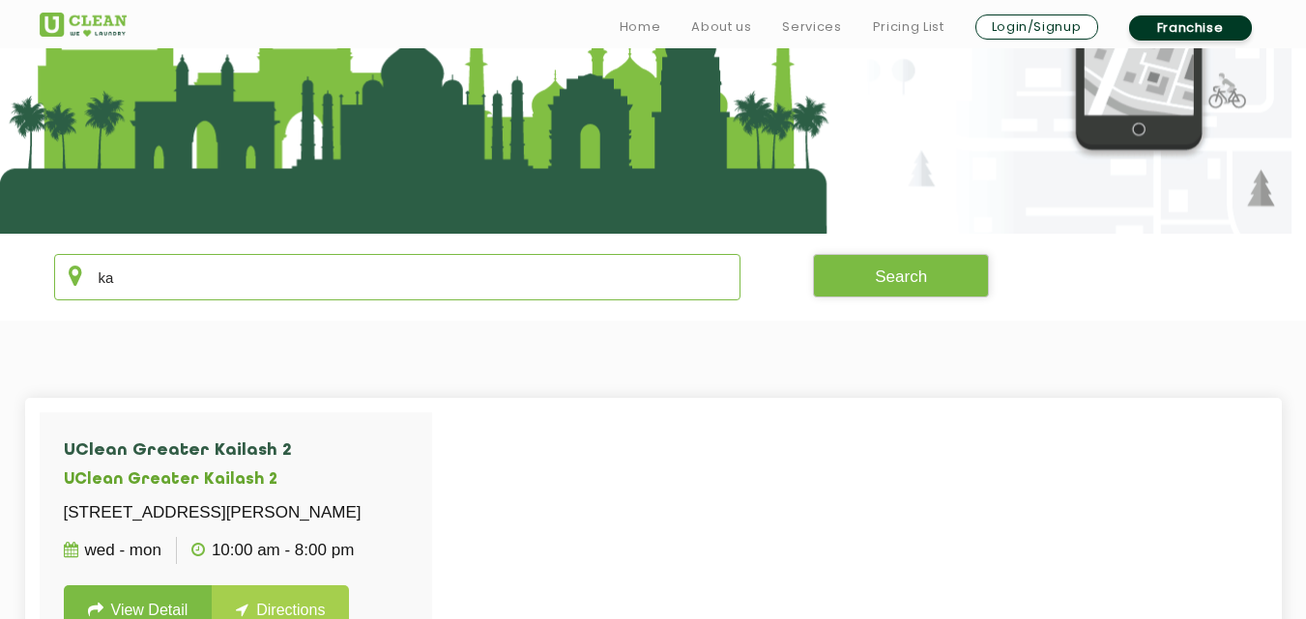
type input "k"
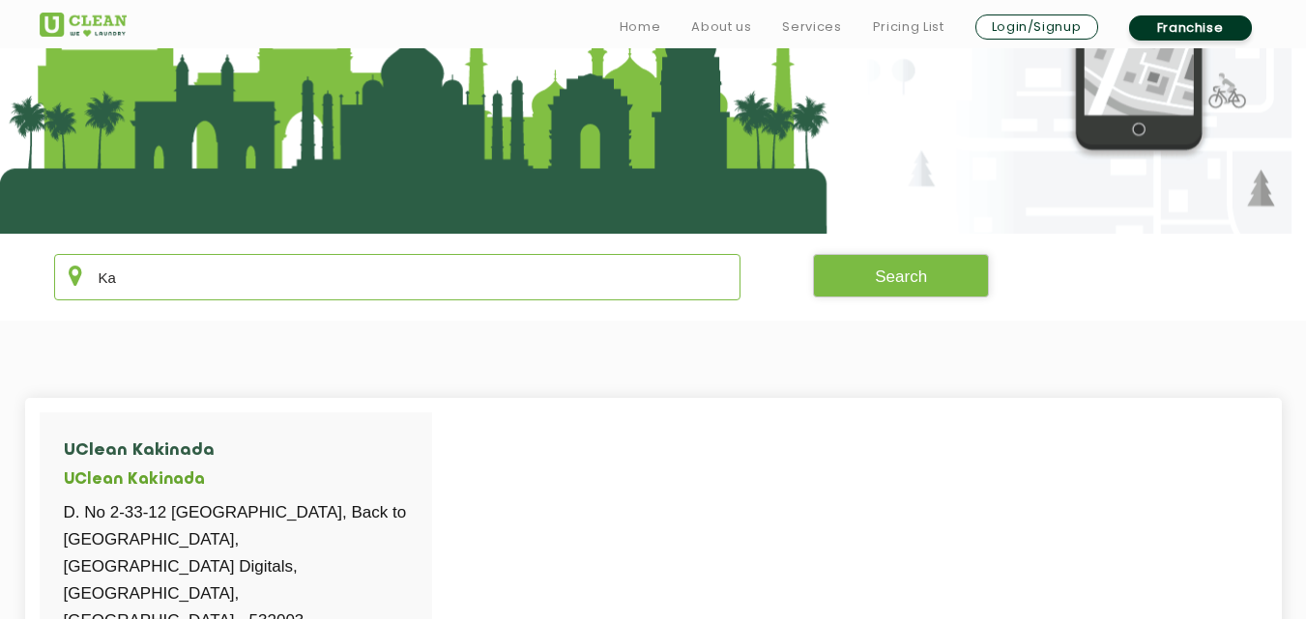
type input "K"
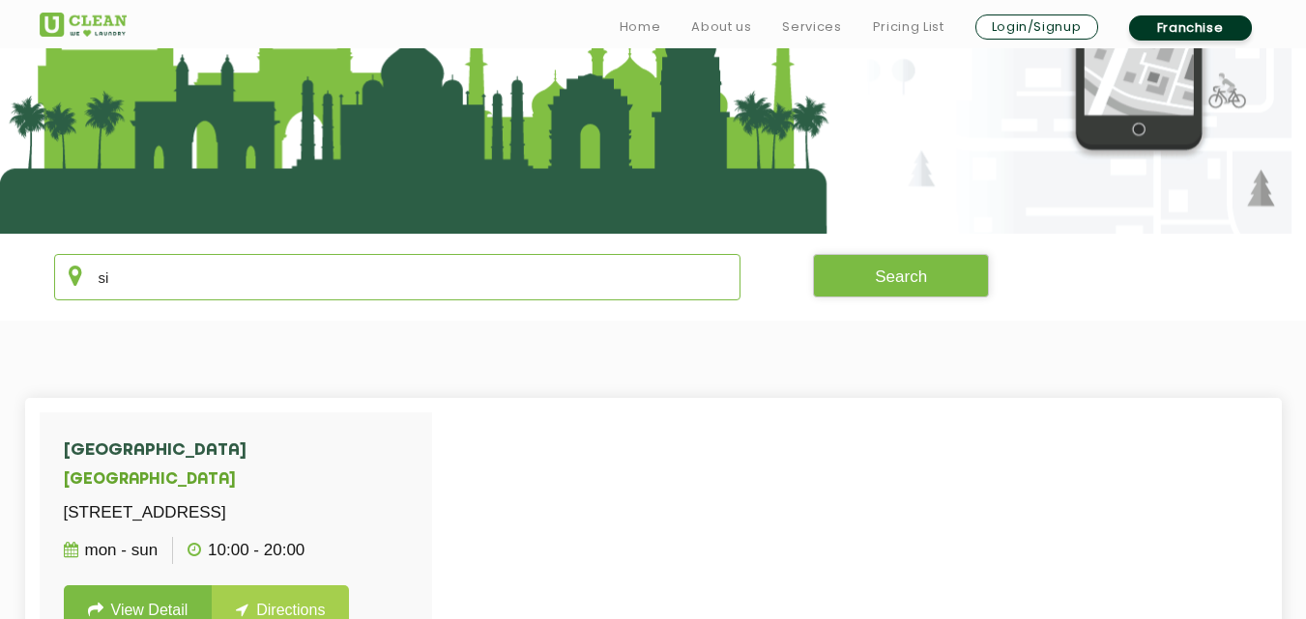
type input "s"
